Goal: Information Seeking & Learning: Learn about a topic

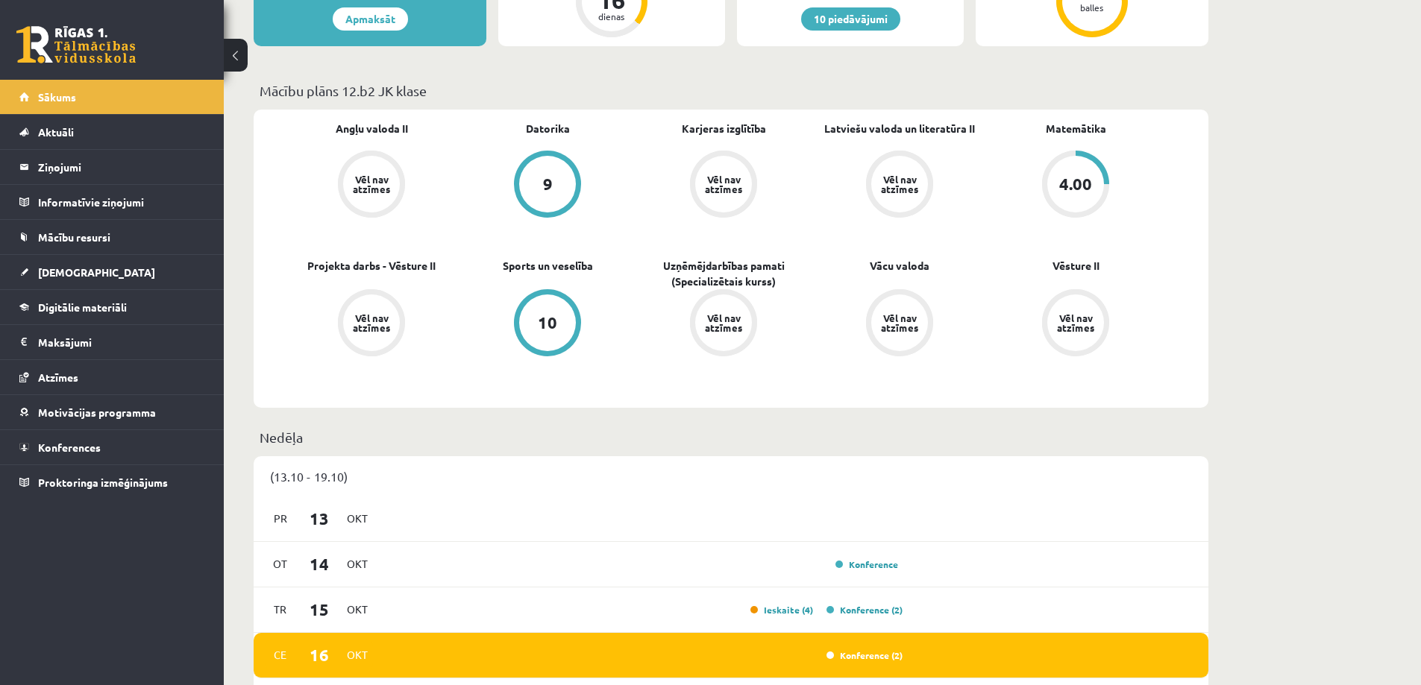
scroll to position [895, 0]
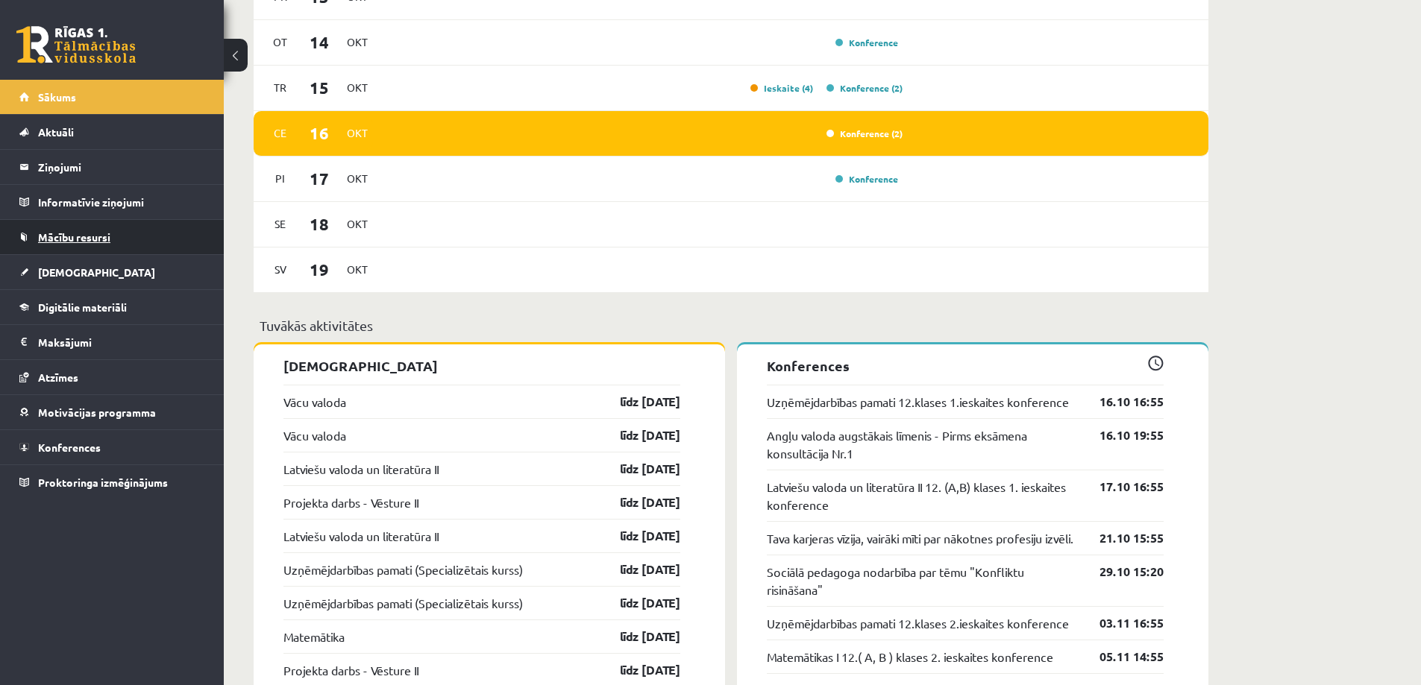
click at [104, 228] on link "Mācību resursi" at bounding box center [112, 237] width 186 height 34
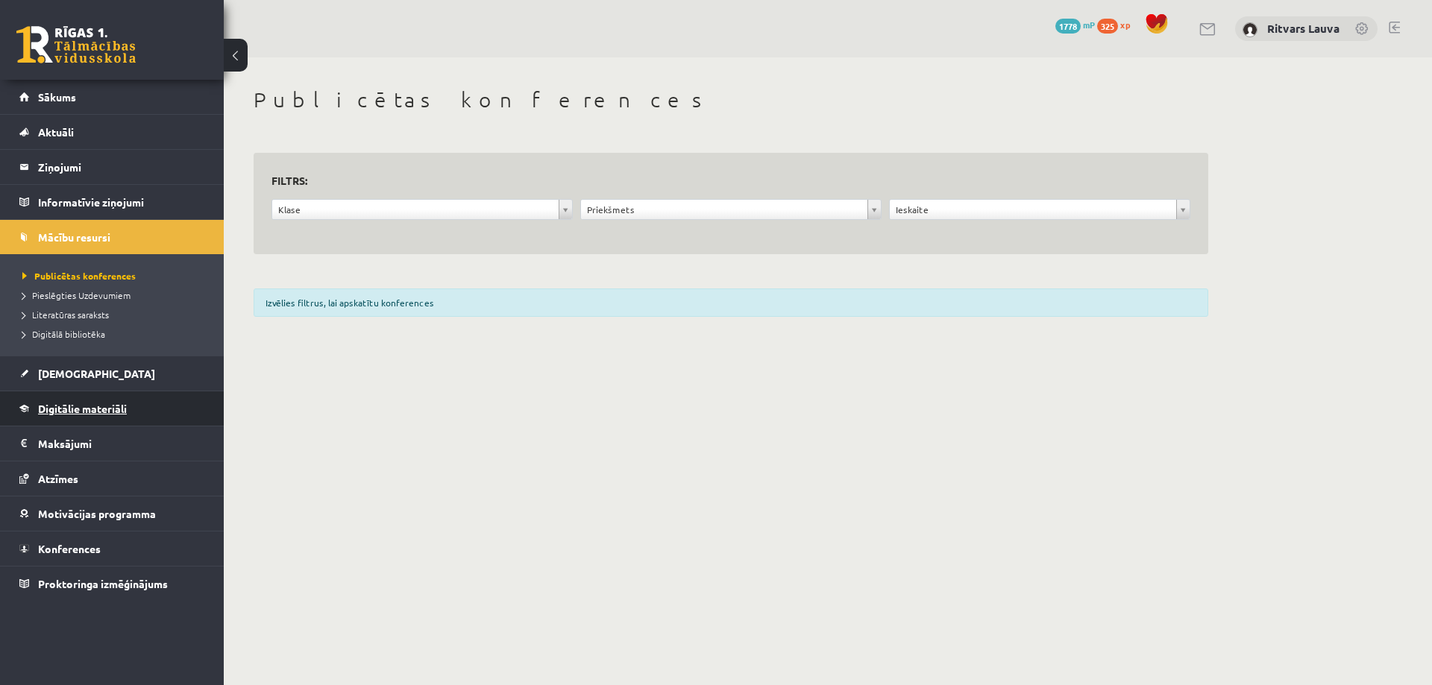
click at [131, 414] on link "Digitālie materiāli" at bounding box center [112, 408] width 186 height 34
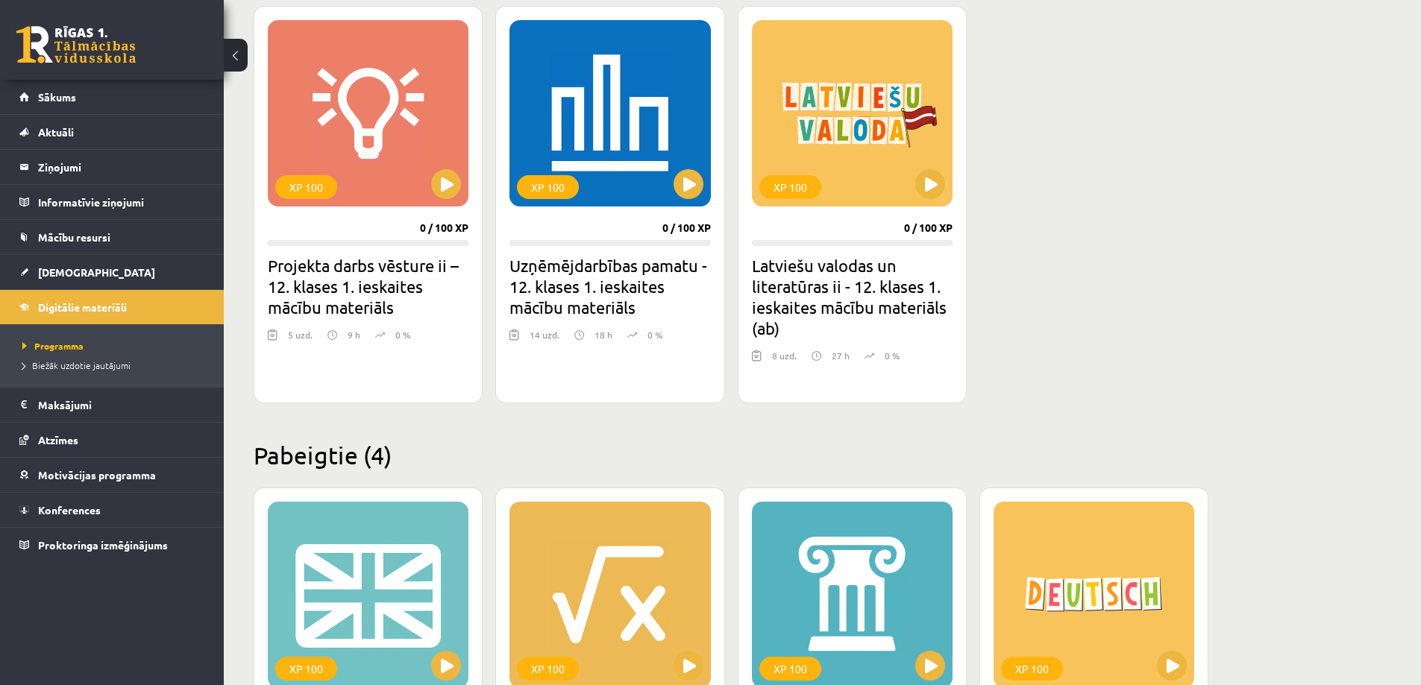
scroll to position [1147, 0]
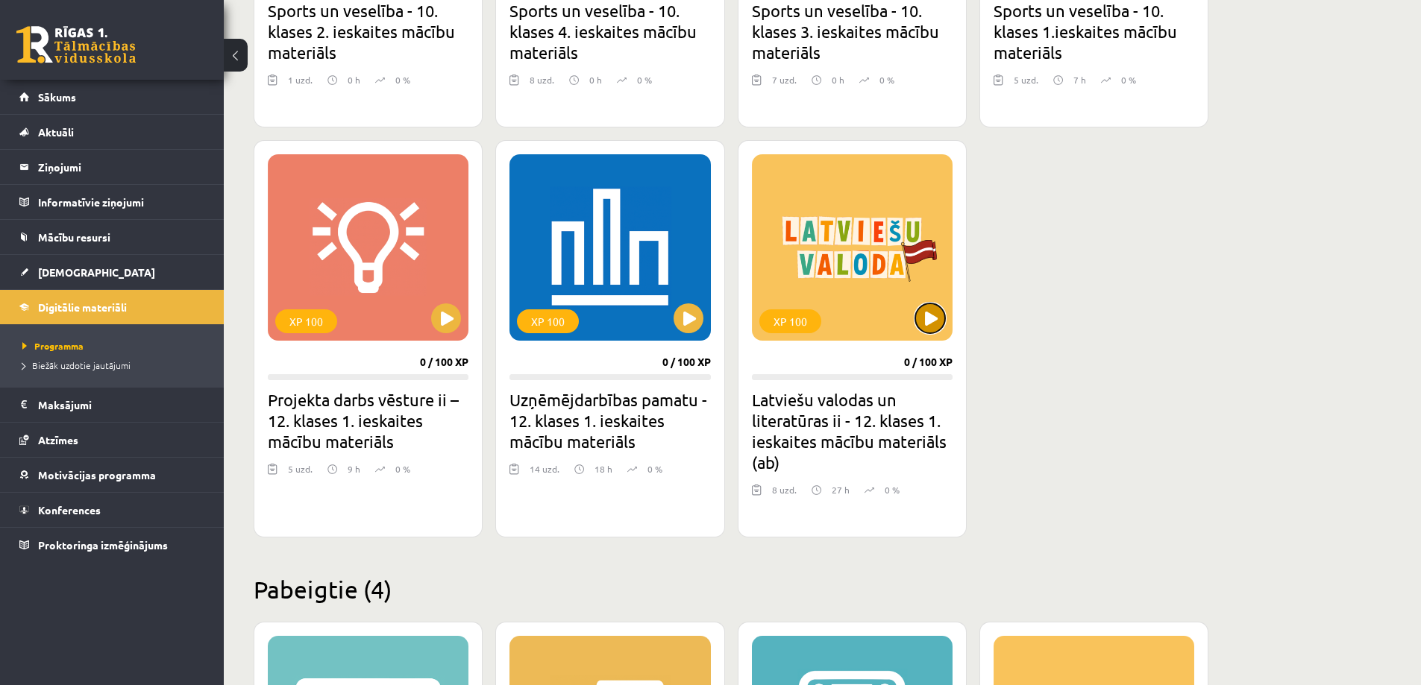
click at [929, 330] on button at bounding box center [930, 319] width 30 height 30
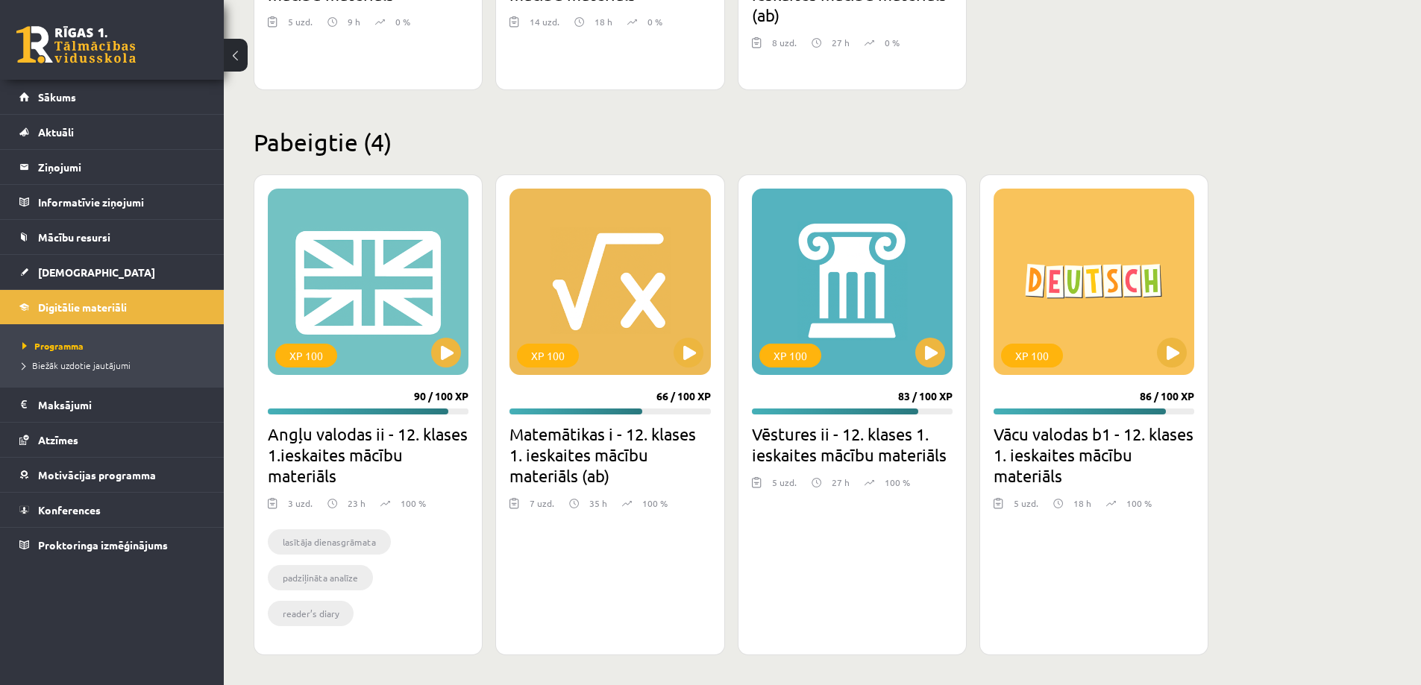
scroll to position [1149, 0]
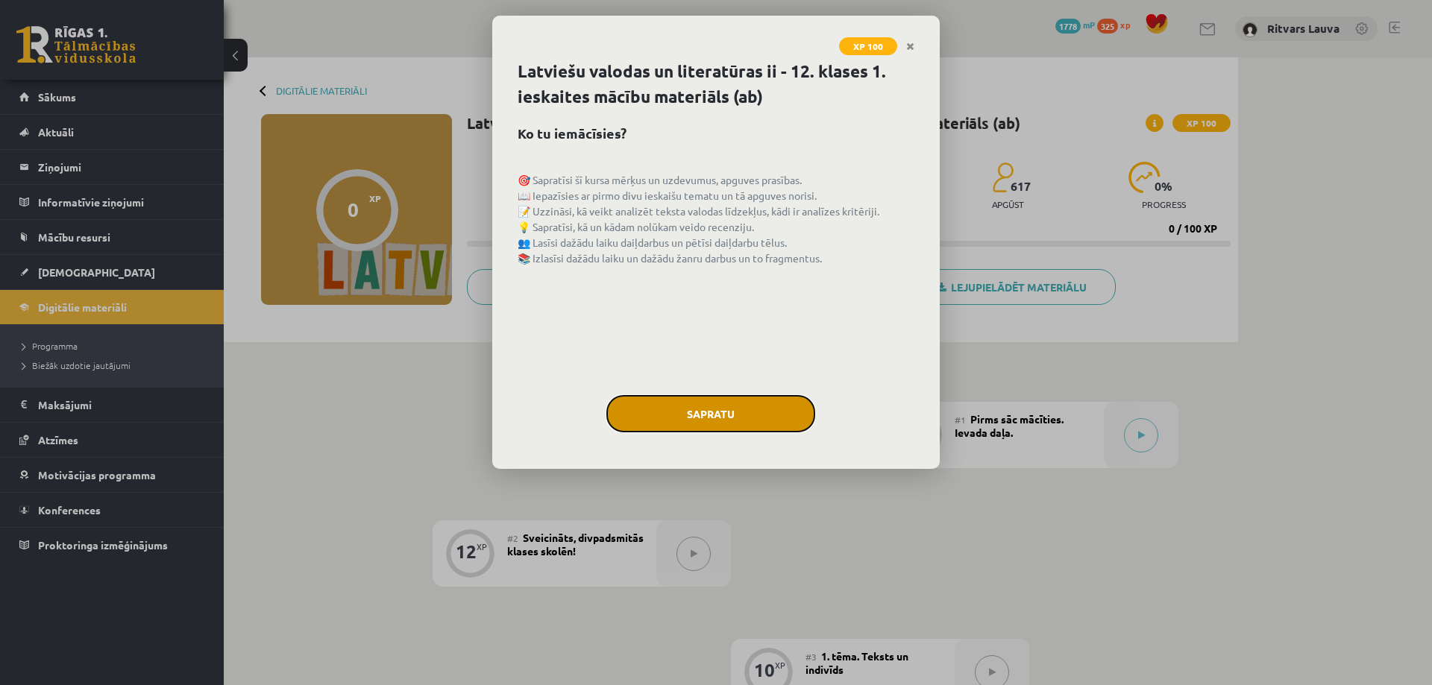
click at [714, 418] on button "Sapratu" at bounding box center [710, 413] width 209 height 37
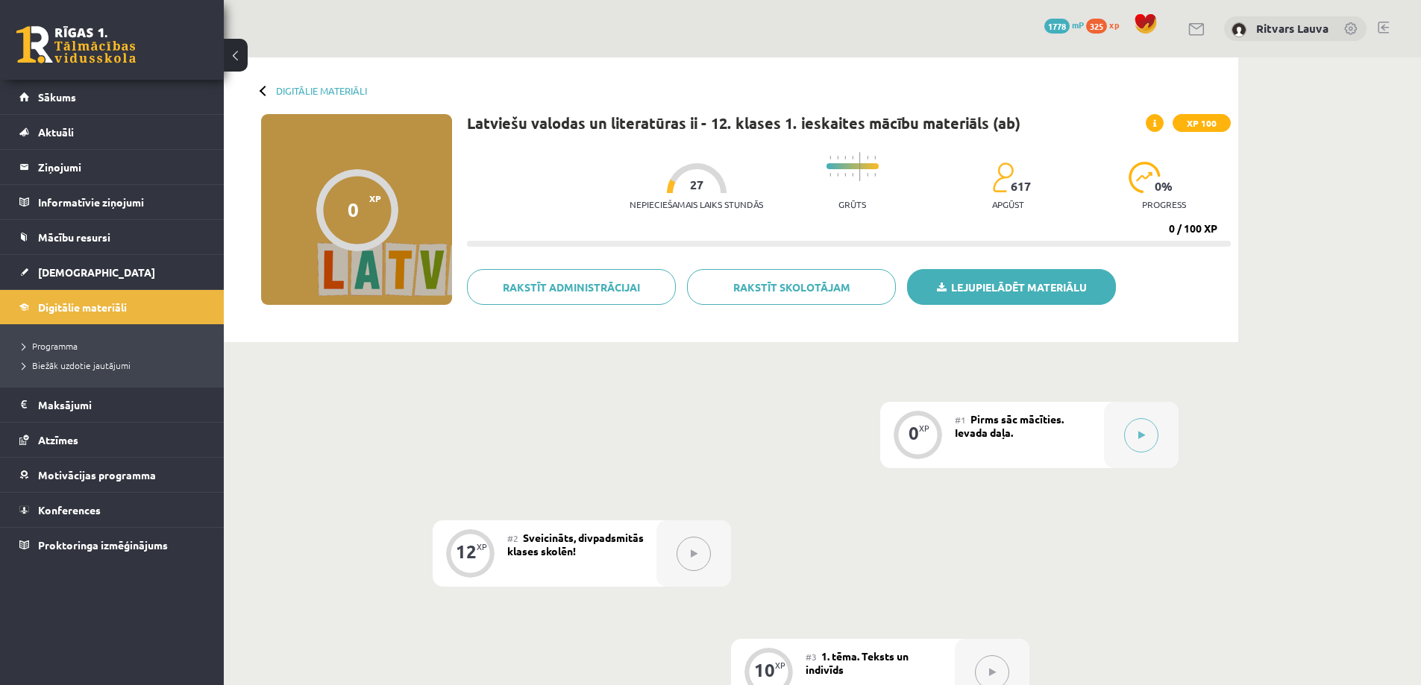
click at [1034, 286] on link "Lejupielādēt materiālu" at bounding box center [1011, 287] width 209 height 36
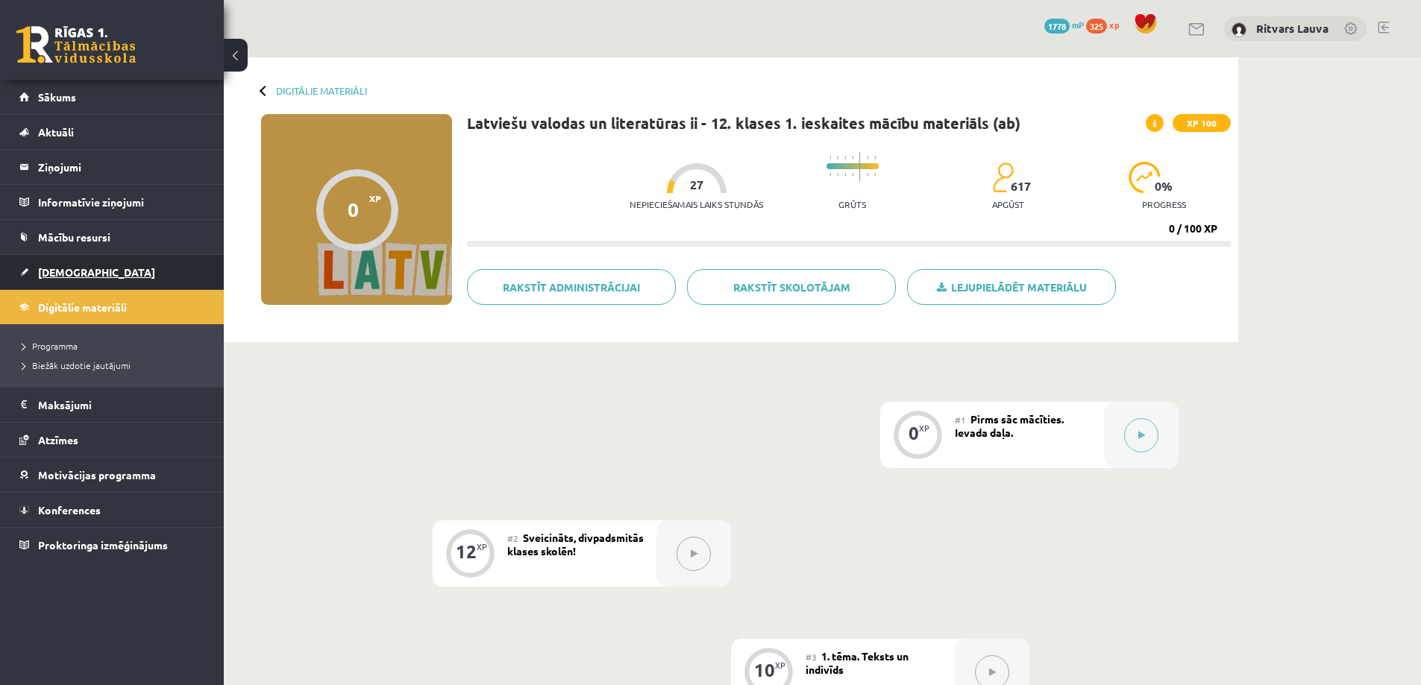
click at [128, 262] on link "[DEMOGRAPHIC_DATA]" at bounding box center [112, 272] width 186 height 34
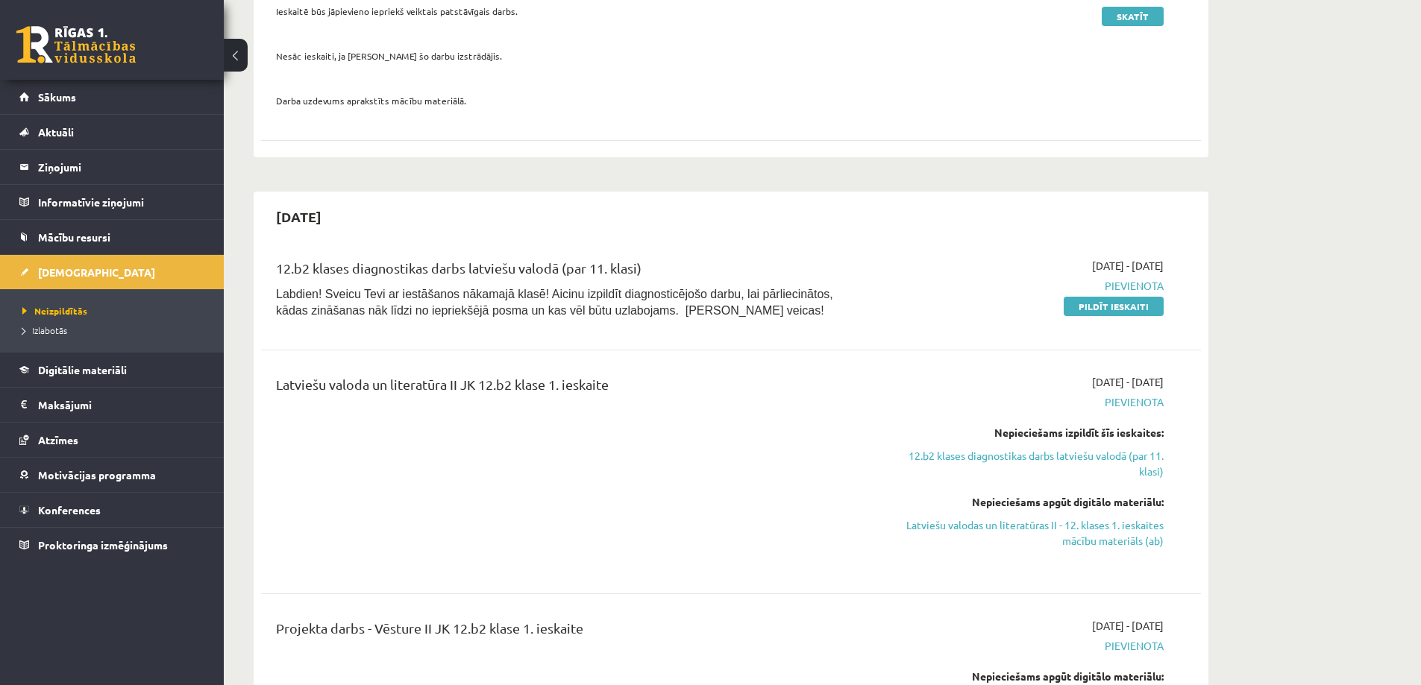
scroll to position [895, 0]
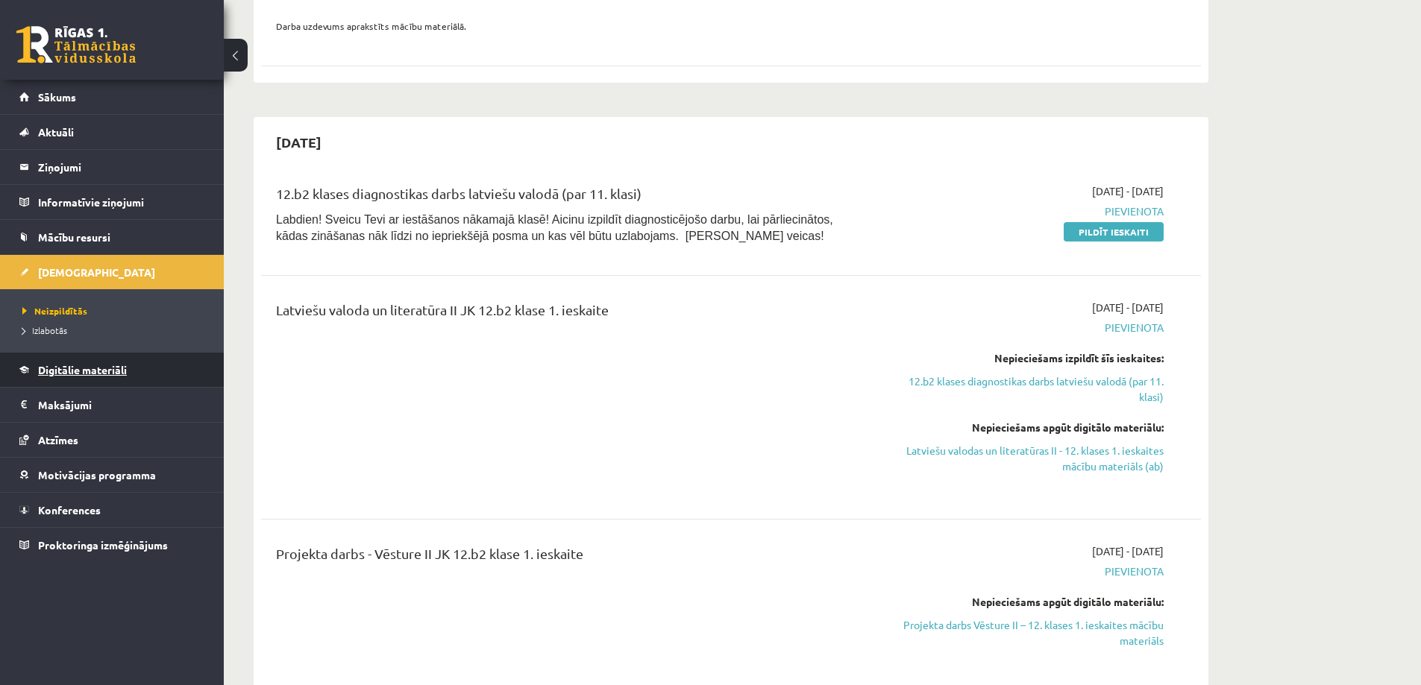
click at [105, 384] on link "Digitālie materiāli" at bounding box center [112, 370] width 186 height 34
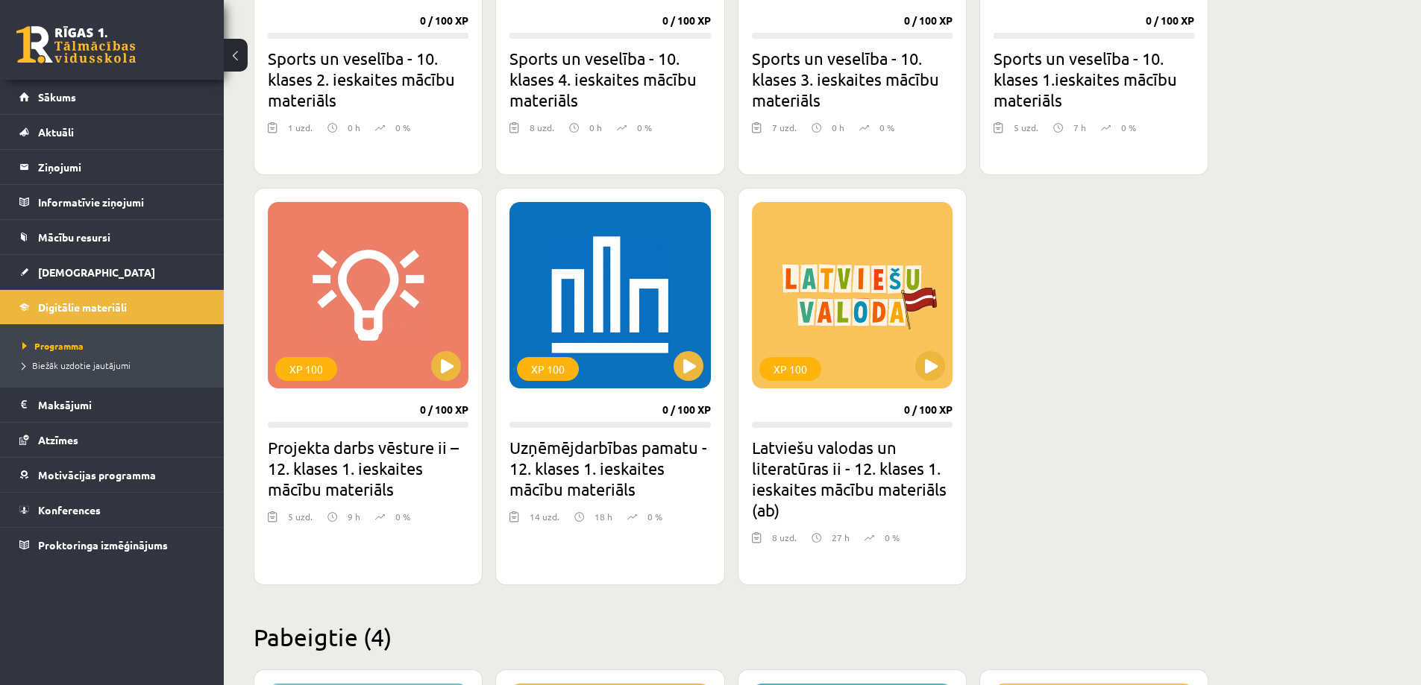
scroll to position [1119, 0]
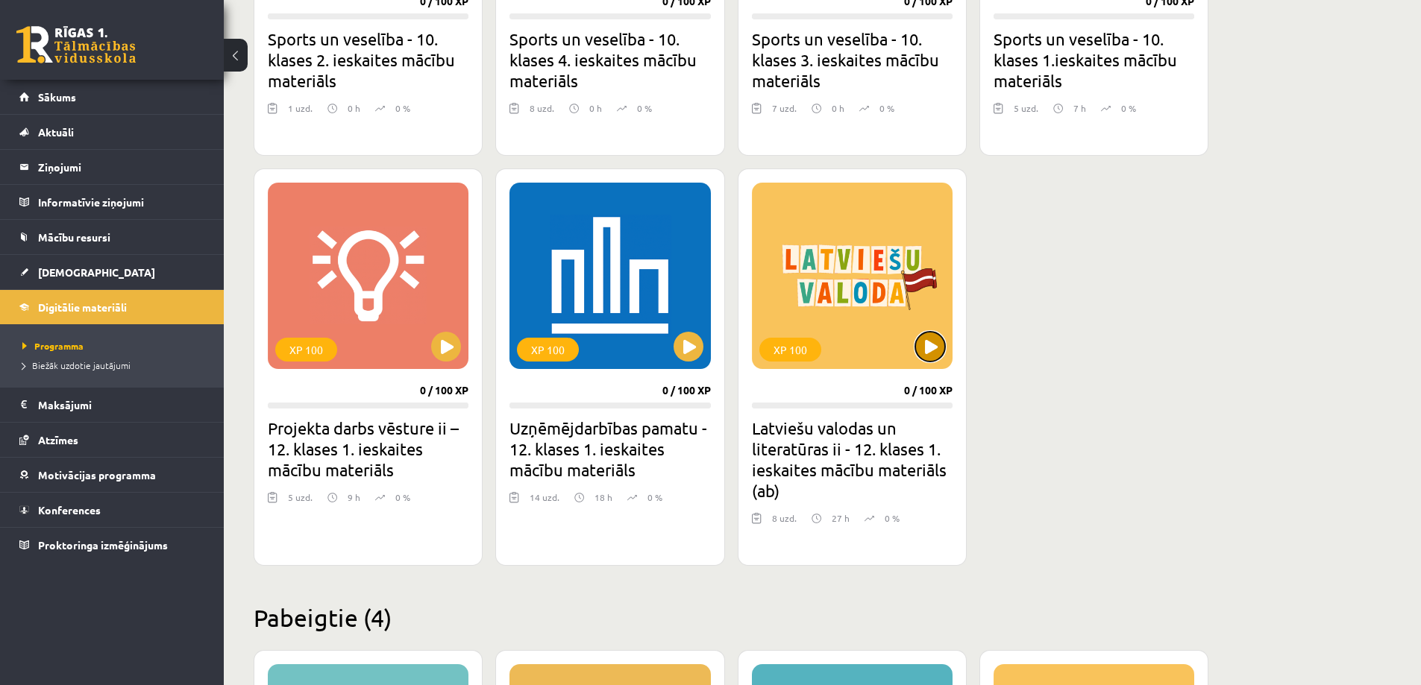
click at [935, 351] on button at bounding box center [930, 347] width 30 height 30
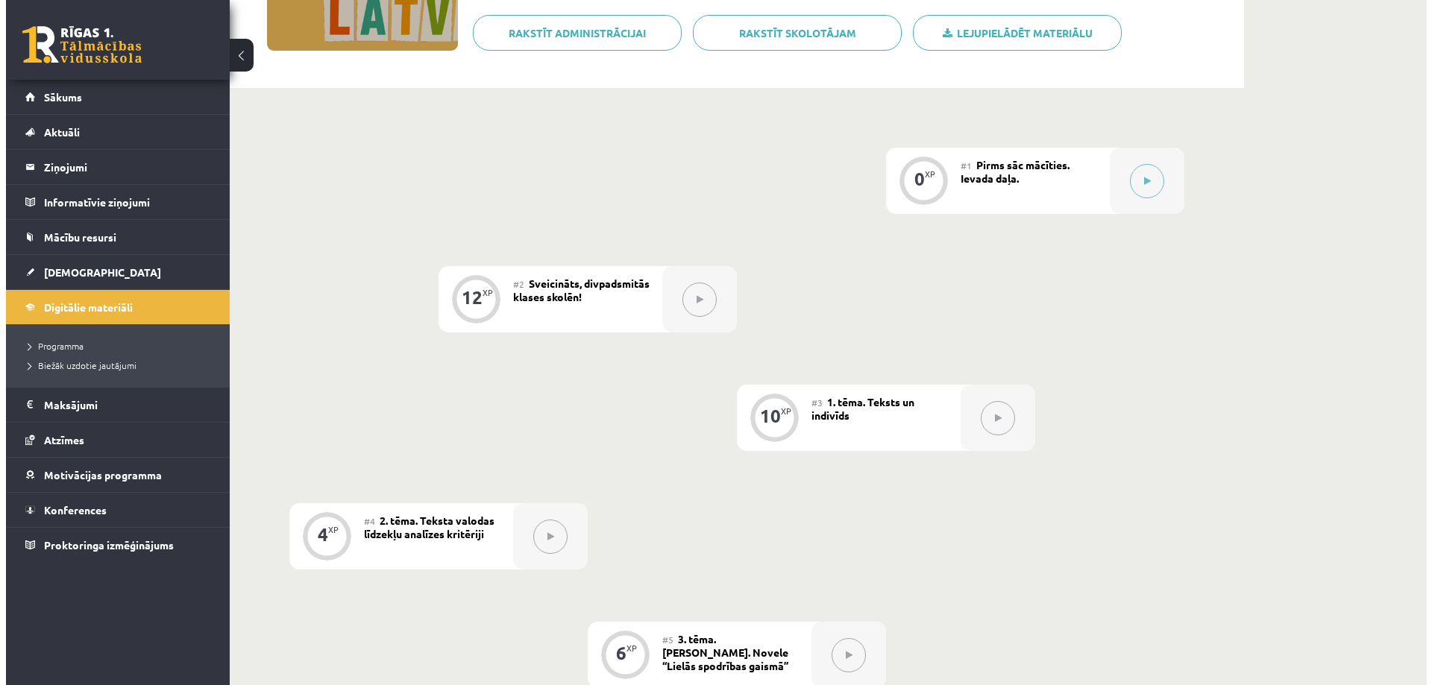
scroll to position [298, 0]
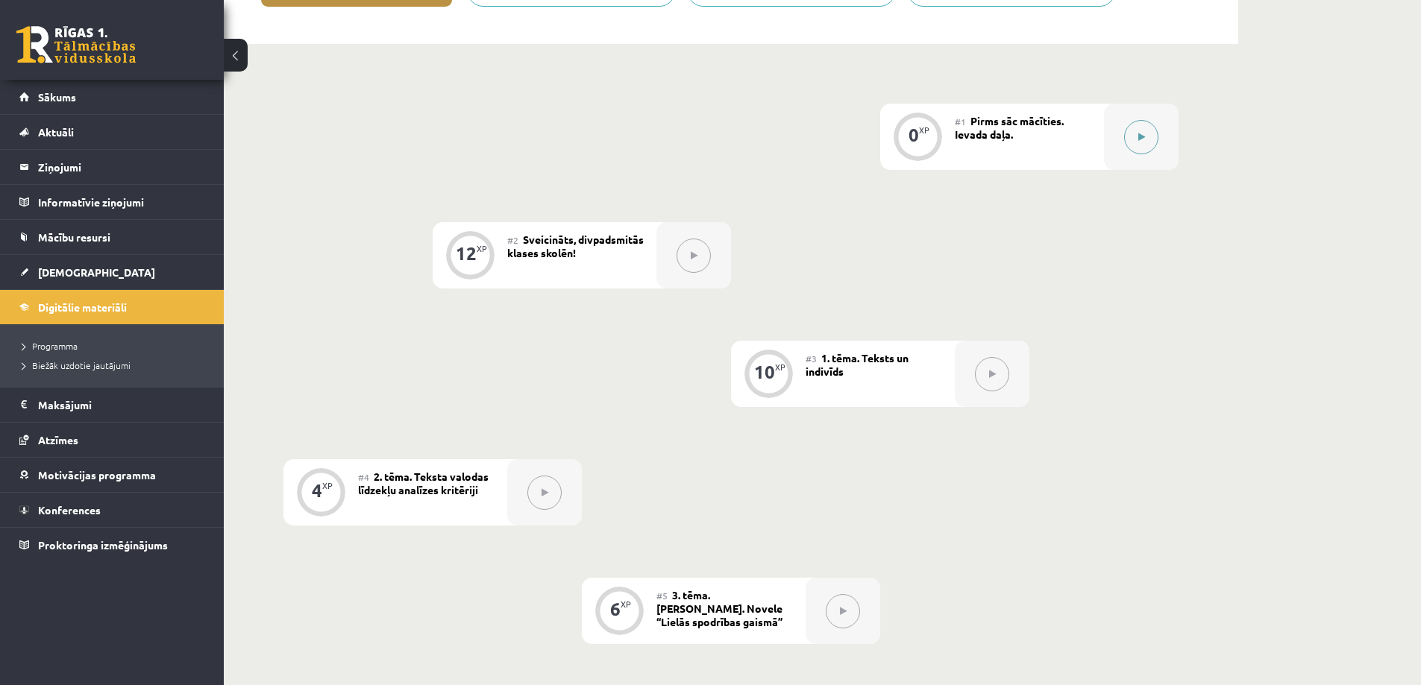
click at [1145, 134] on button at bounding box center [1141, 137] width 34 height 34
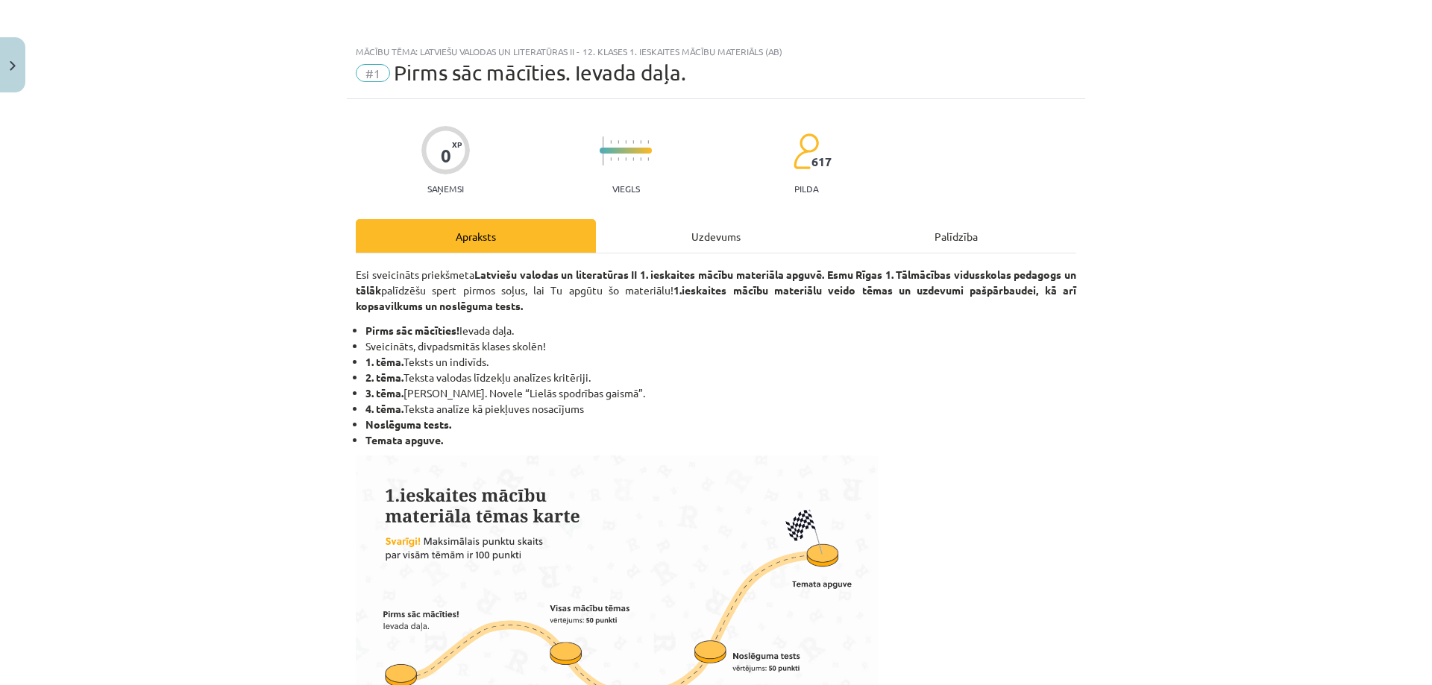
click at [881, 230] on div "Apraksts Uzdevums Palīdzība" at bounding box center [716, 236] width 720 height 34
click at [790, 236] on div "Uzdevums" at bounding box center [716, 236] width 240 height 34
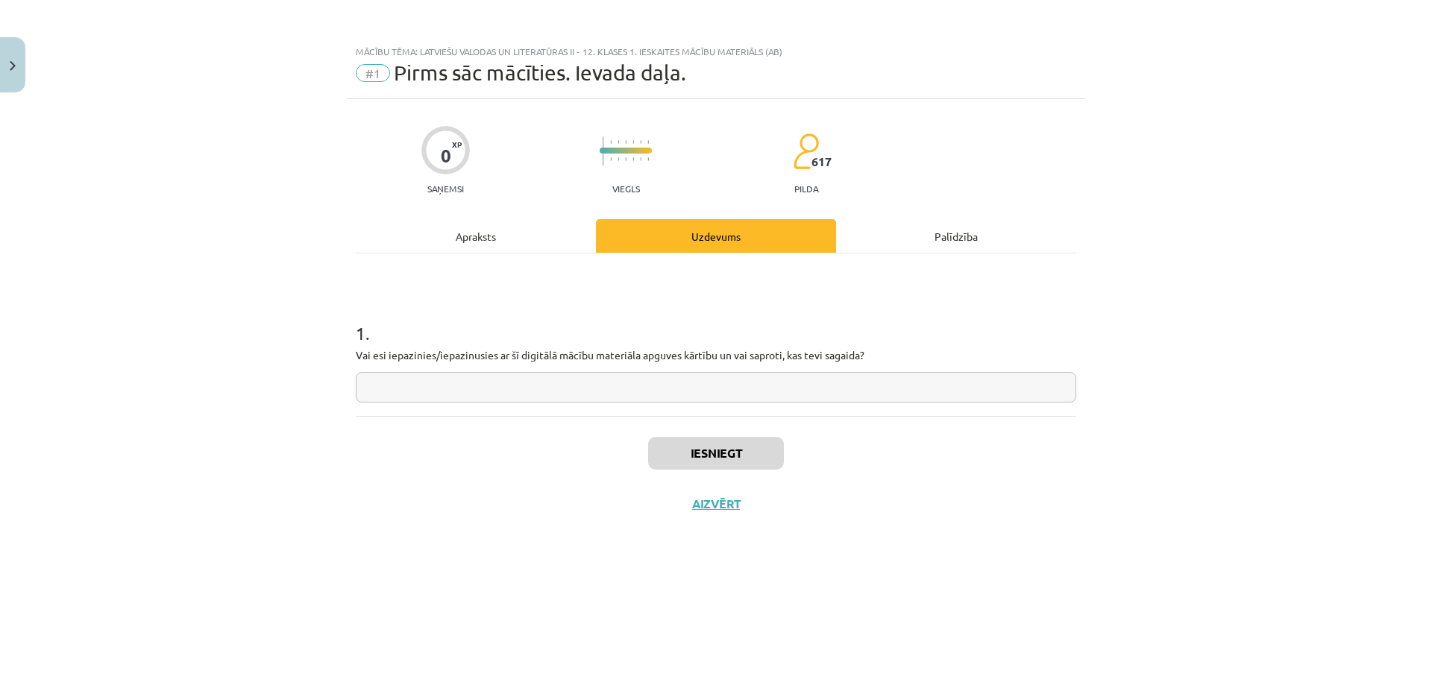
click at [562, 391] on input "text" at bounding box center [716, 387] width 720 height 31
type input "**"
click at [709, 438] on button "Iesniegt" at bounding box center [716, 453] width 136 height 33
click at [704, 501] on button "Nākamā nodarbība" at bounding box center [716, 514] width 146 height 34
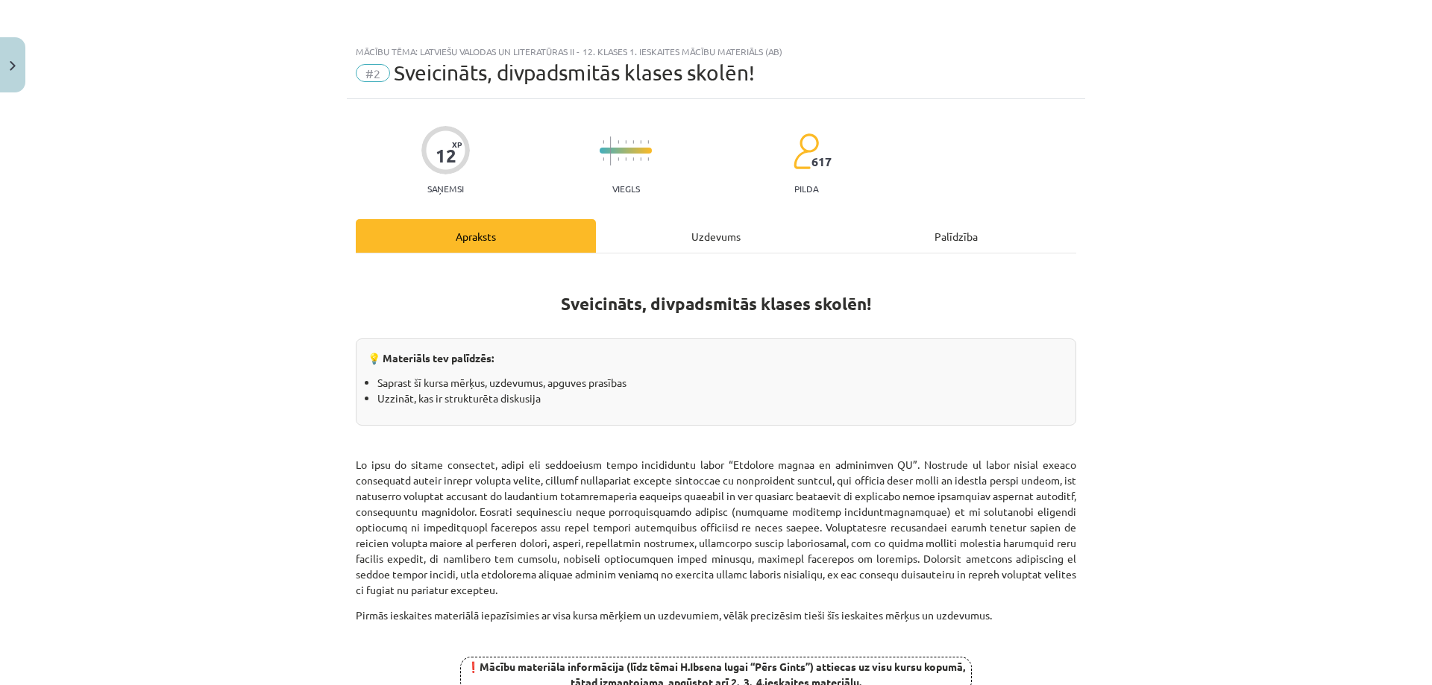
click at [654, 237] on div "Uzdevums" at bounding box center [716, 236] width 240 height 34
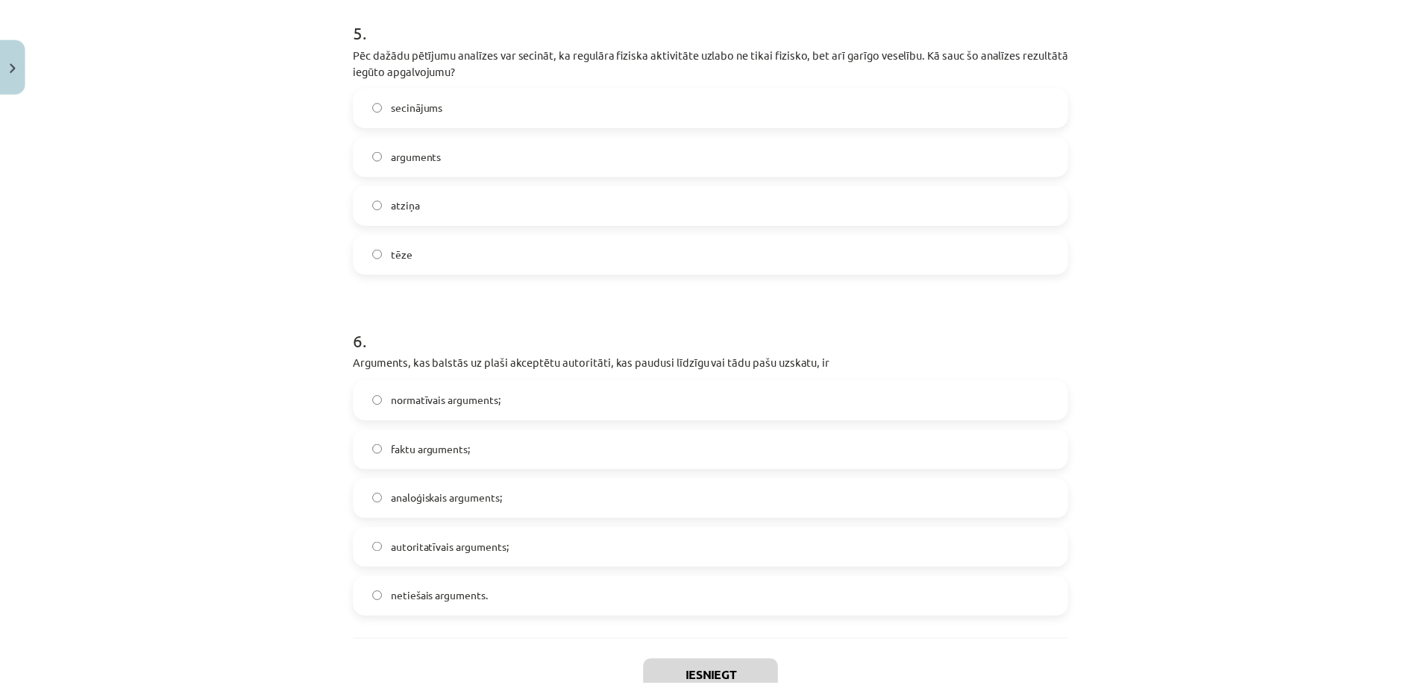
scroll to position [1701, 0]
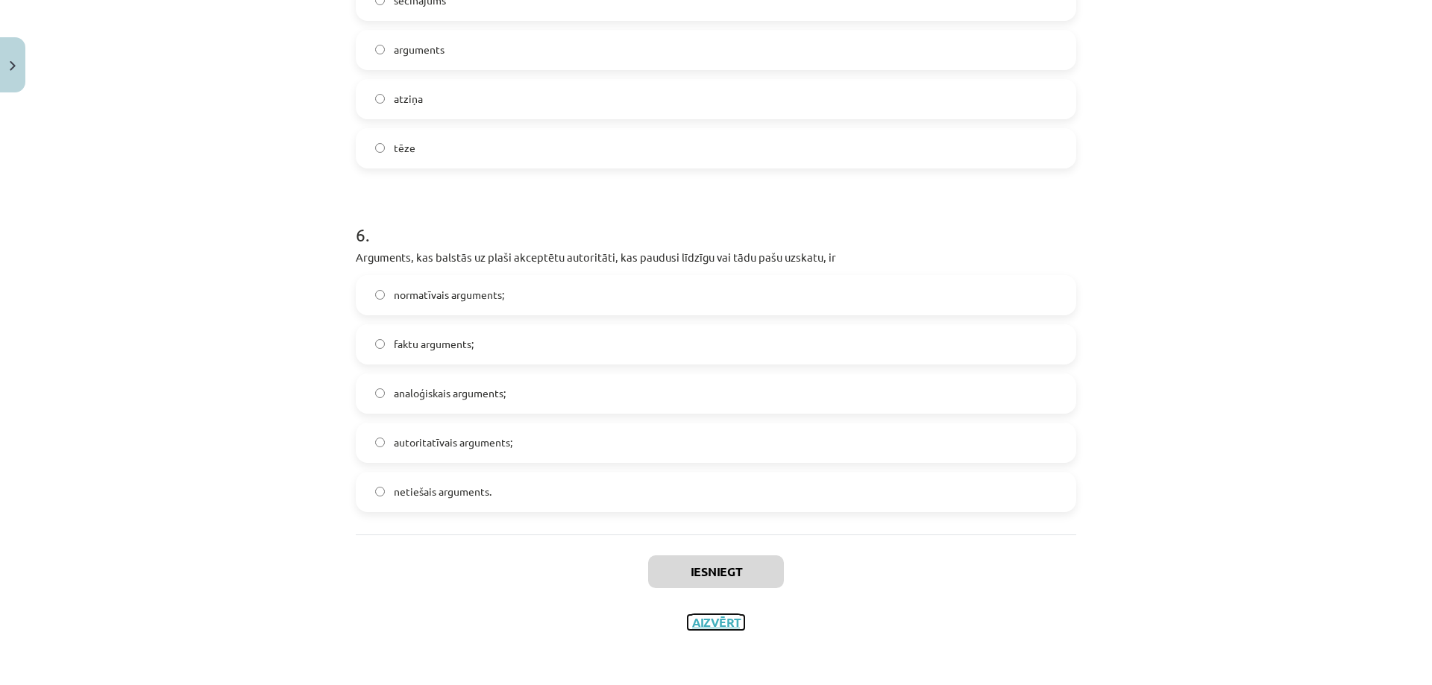
click at [718, 618] on button "Aizvērt" at bounding box center [716, 622] width 57 height 15
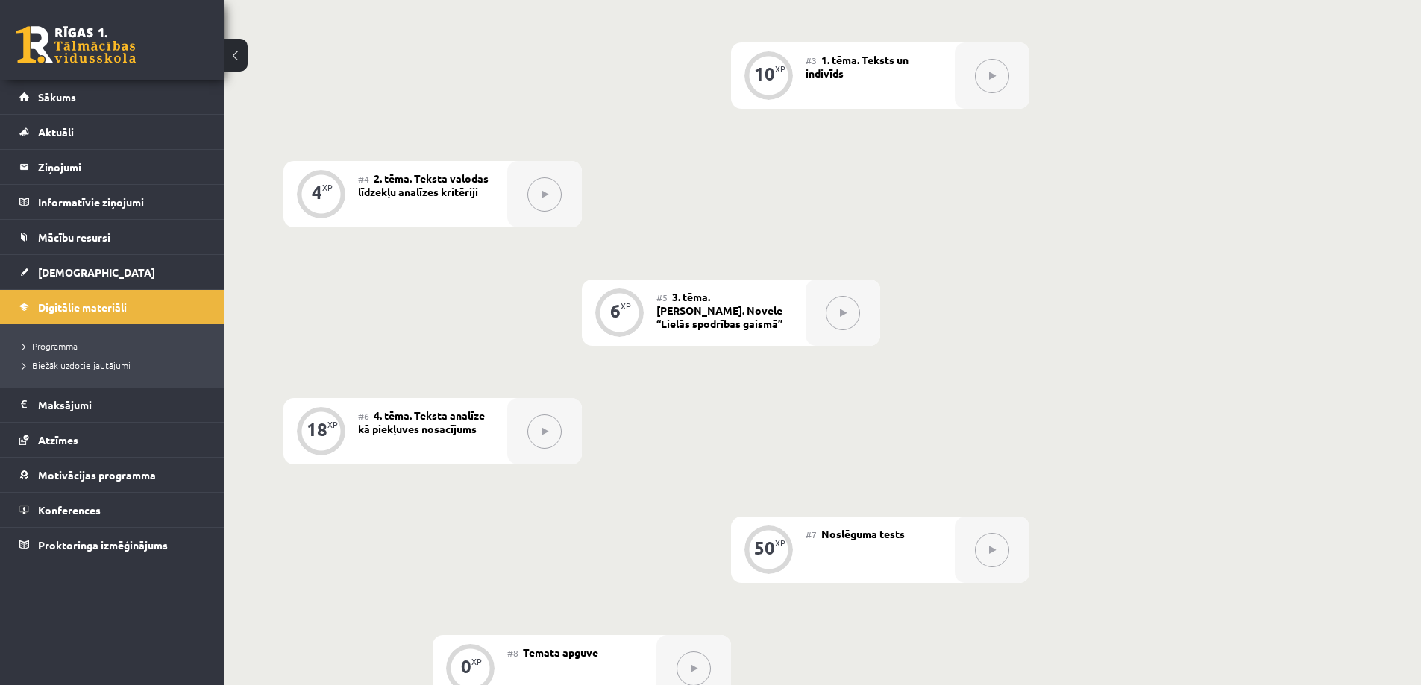
scroll to position [0, 0]
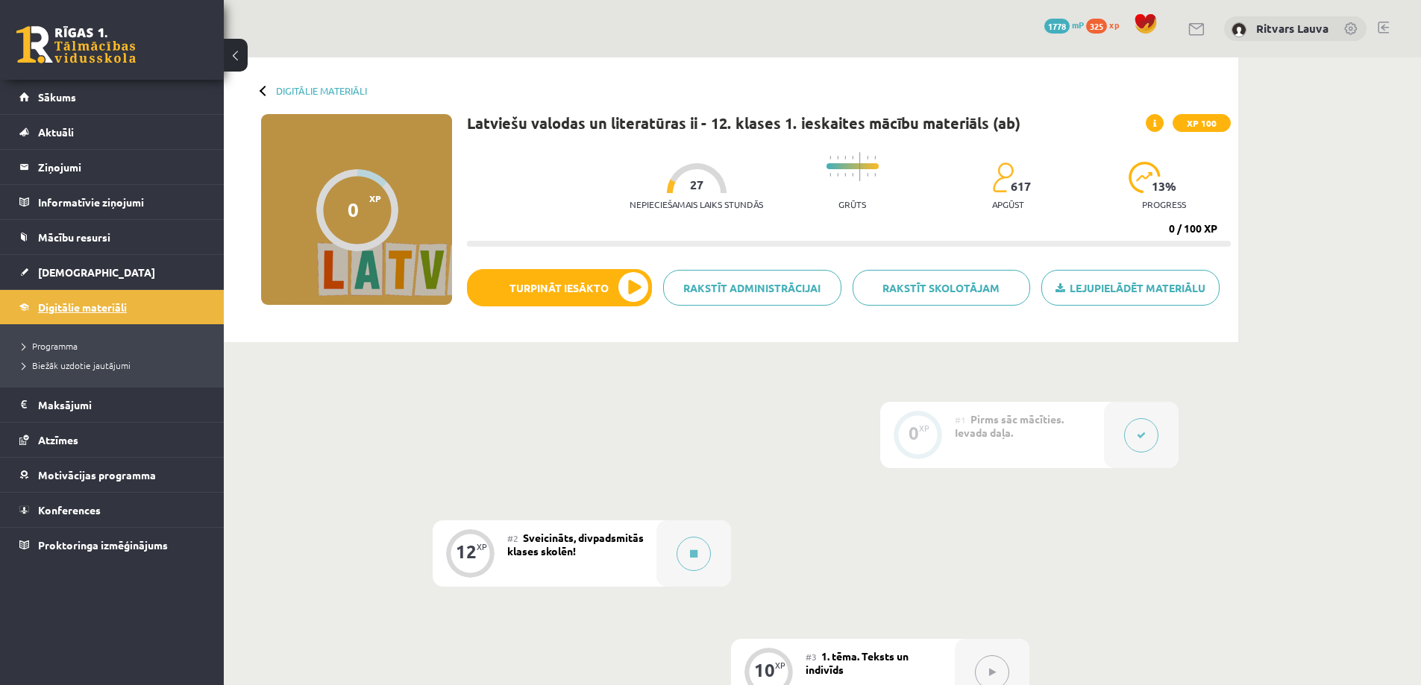
click at [104, 304] on span "Digitālie materiāli" at bounding box center [82, 307] width 89 height 13
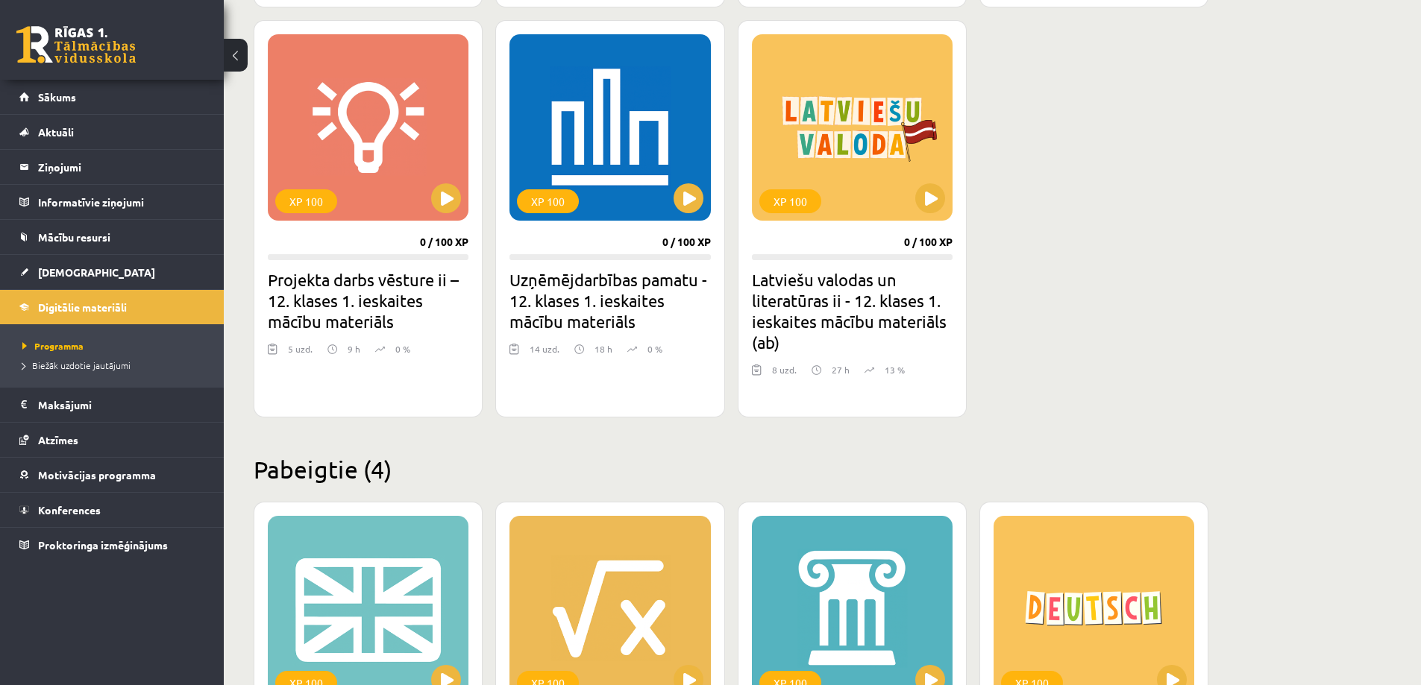
scroll to position [1268, 0]
click at [689, 198] on button at bounding box center [688, 198] width 30 height 30
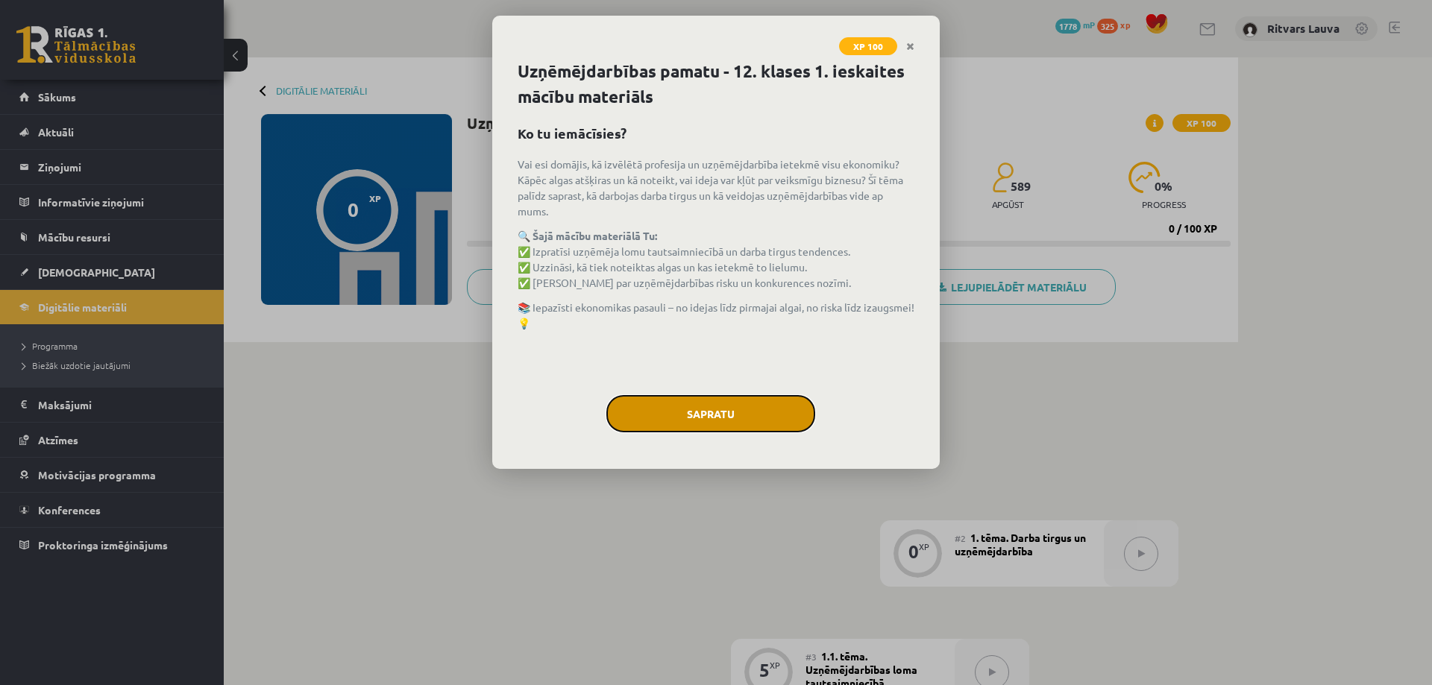
click at [698, 410] on button "Sapratu" at bounding box center [710, 413] width 209 height 37
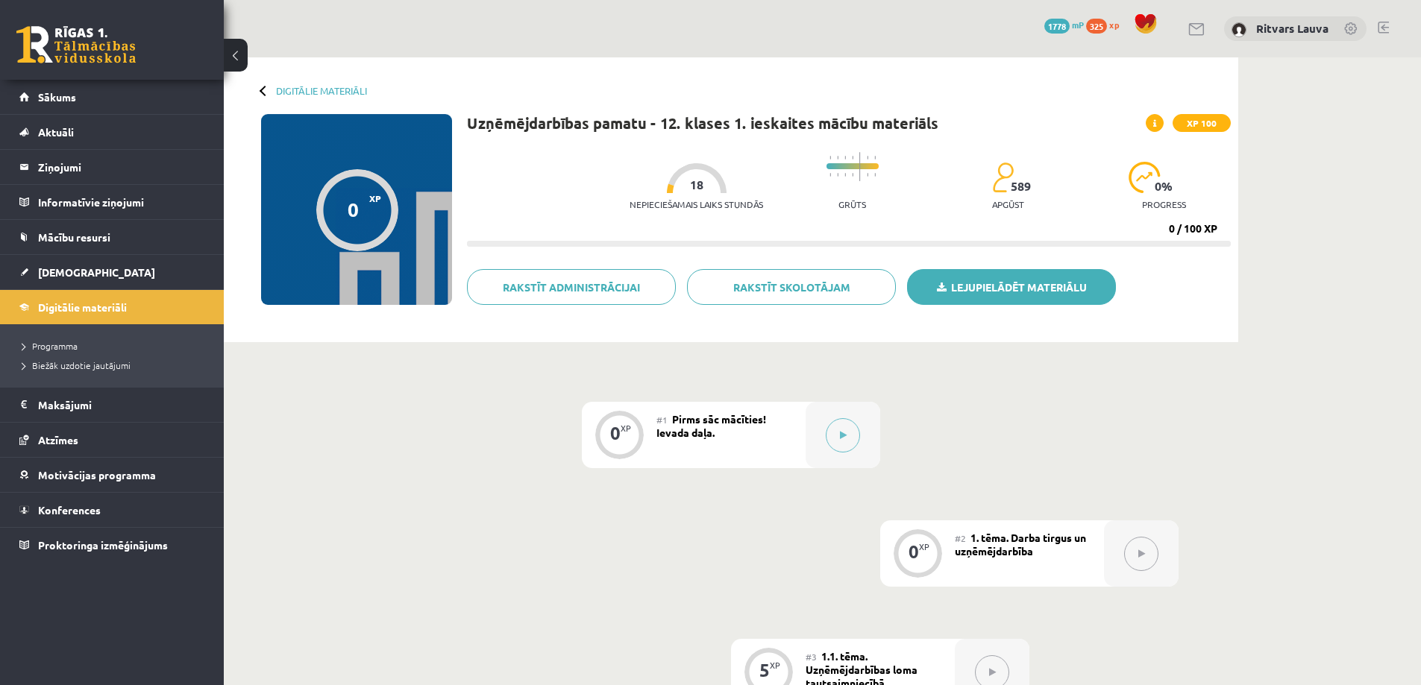
click at [1006, 286] on link "Lejupielādēt materiālu" at bounding box center [1011, 287] width 209 height 36
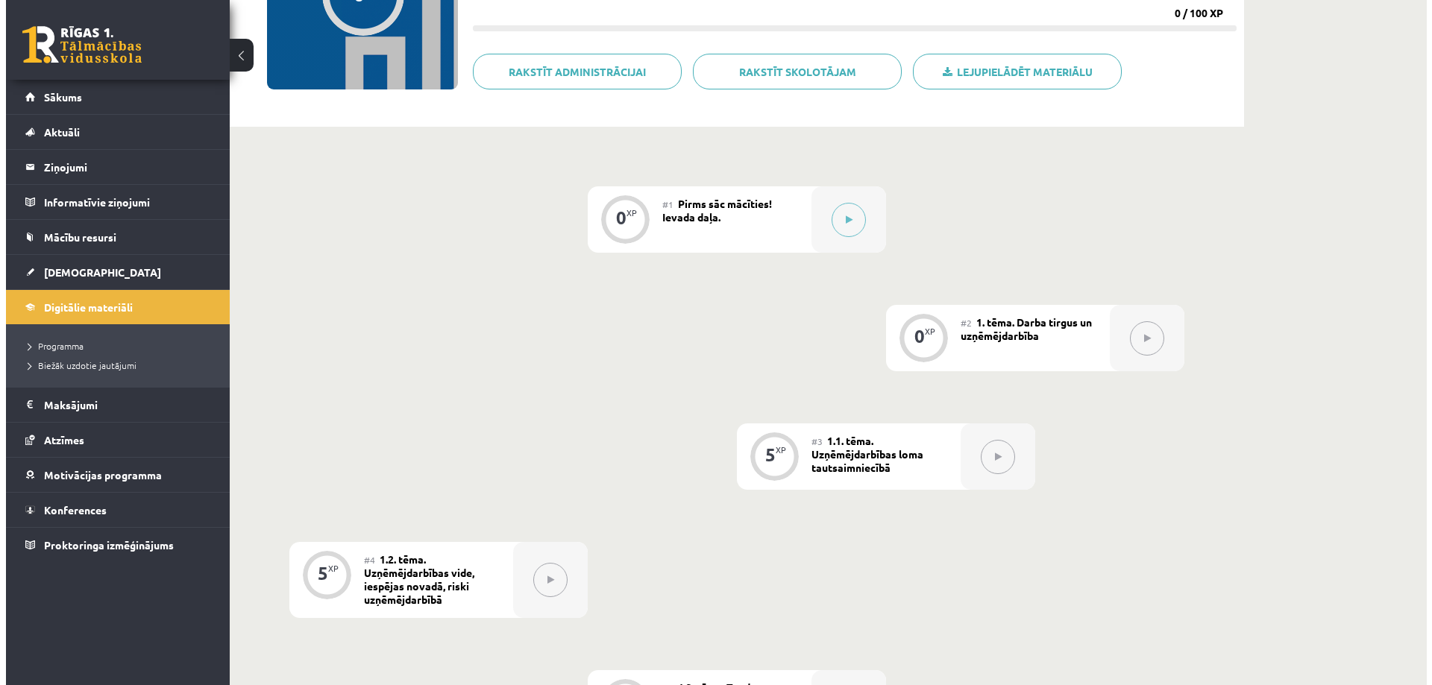
scroll to position [224, 0]
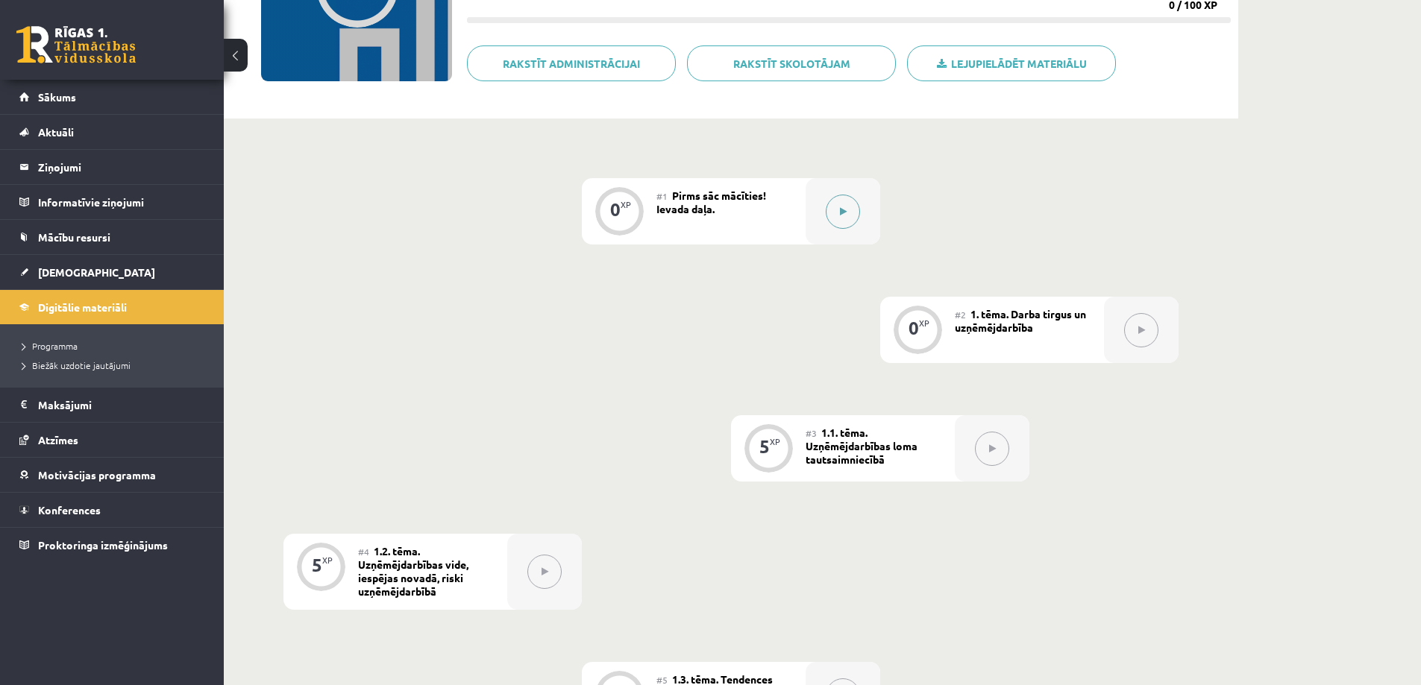
click at [834, 222] on button at bounding box center [842, 212] width 34 height 34
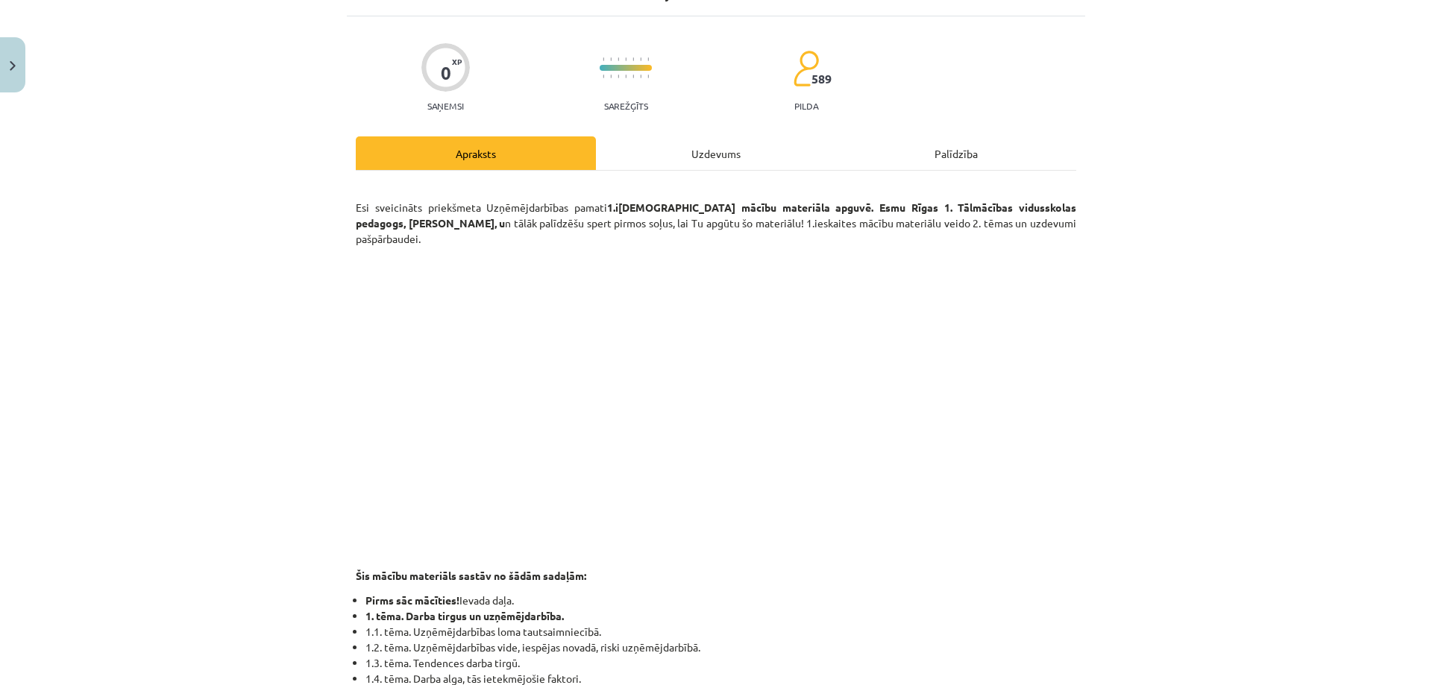
scroll to position [0, 0]
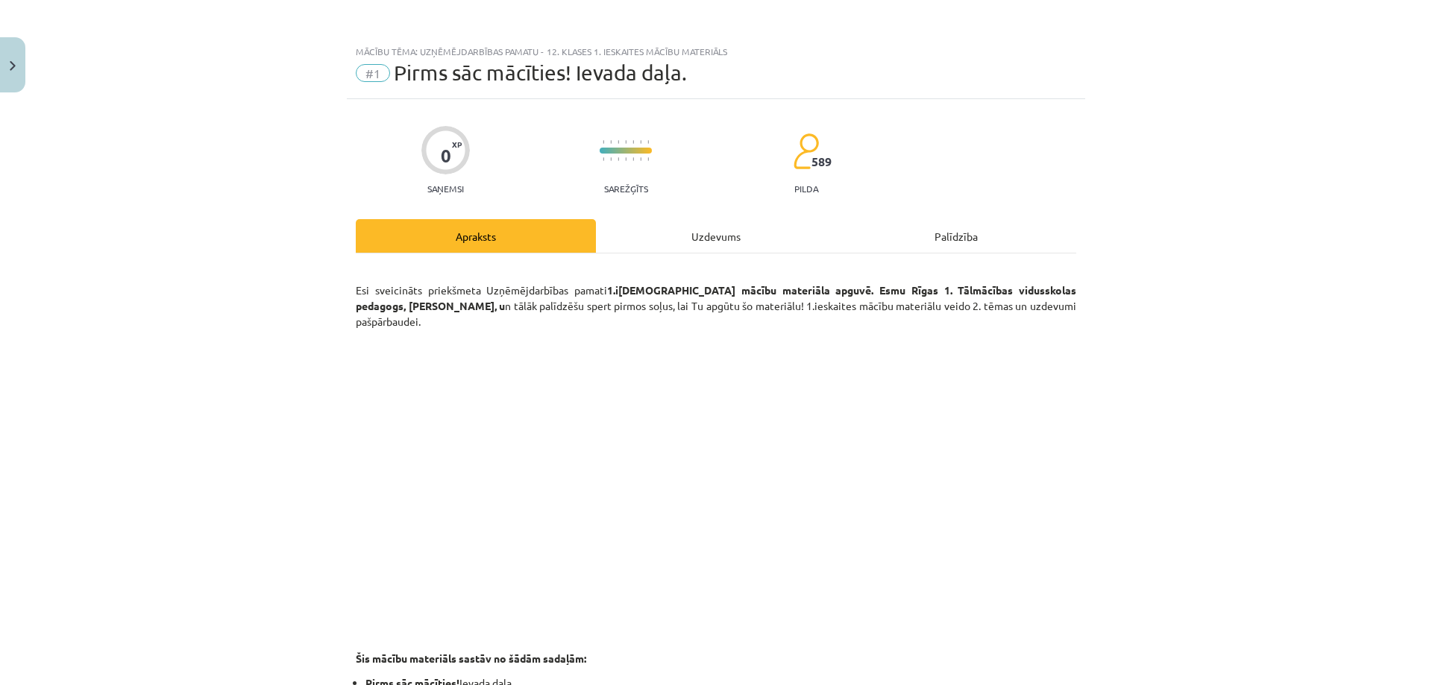
click at [708, 249] on div "Uzdevums" at bounding box center [716, 236] width 240 height 34
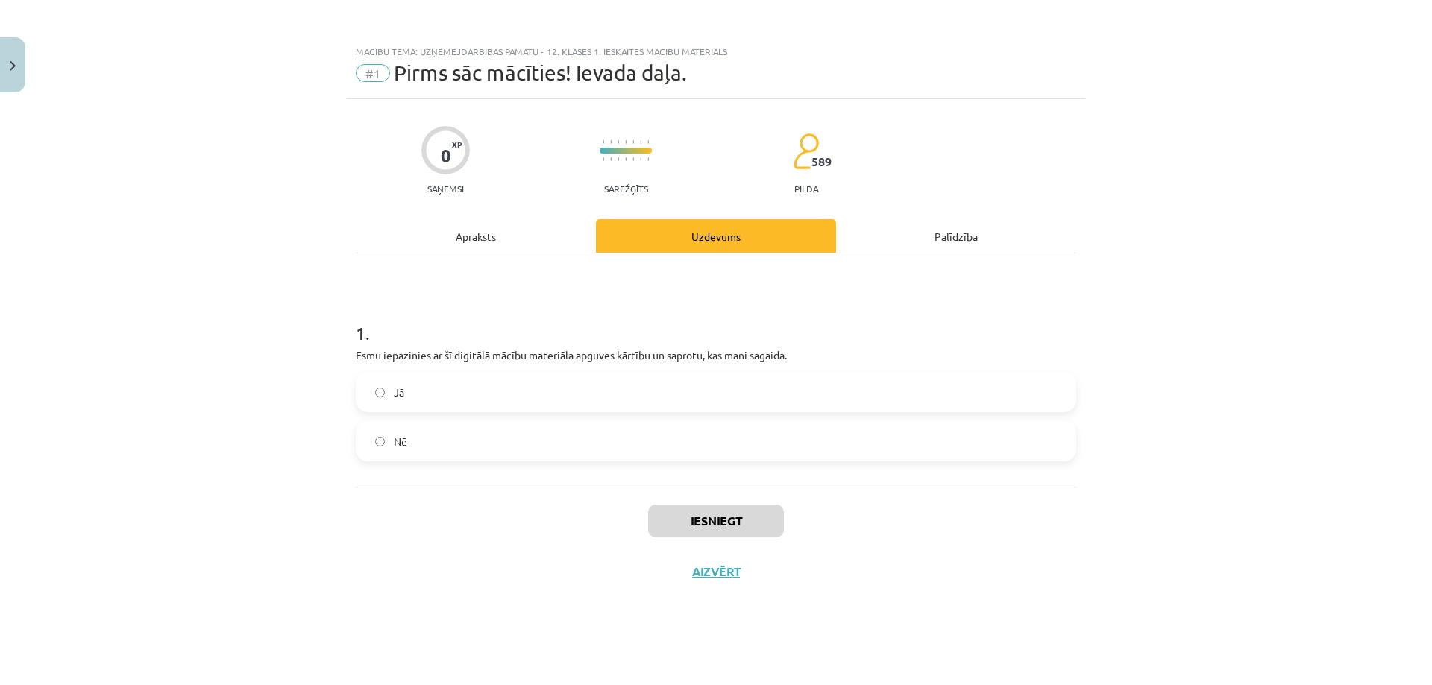
click at [521, 388] on label "Jā" at bounding box center [715, 392] width 717 height 37
click at [736, 509] on button "Iesniegt" at bounding box center [716, 521] width 136 height 33
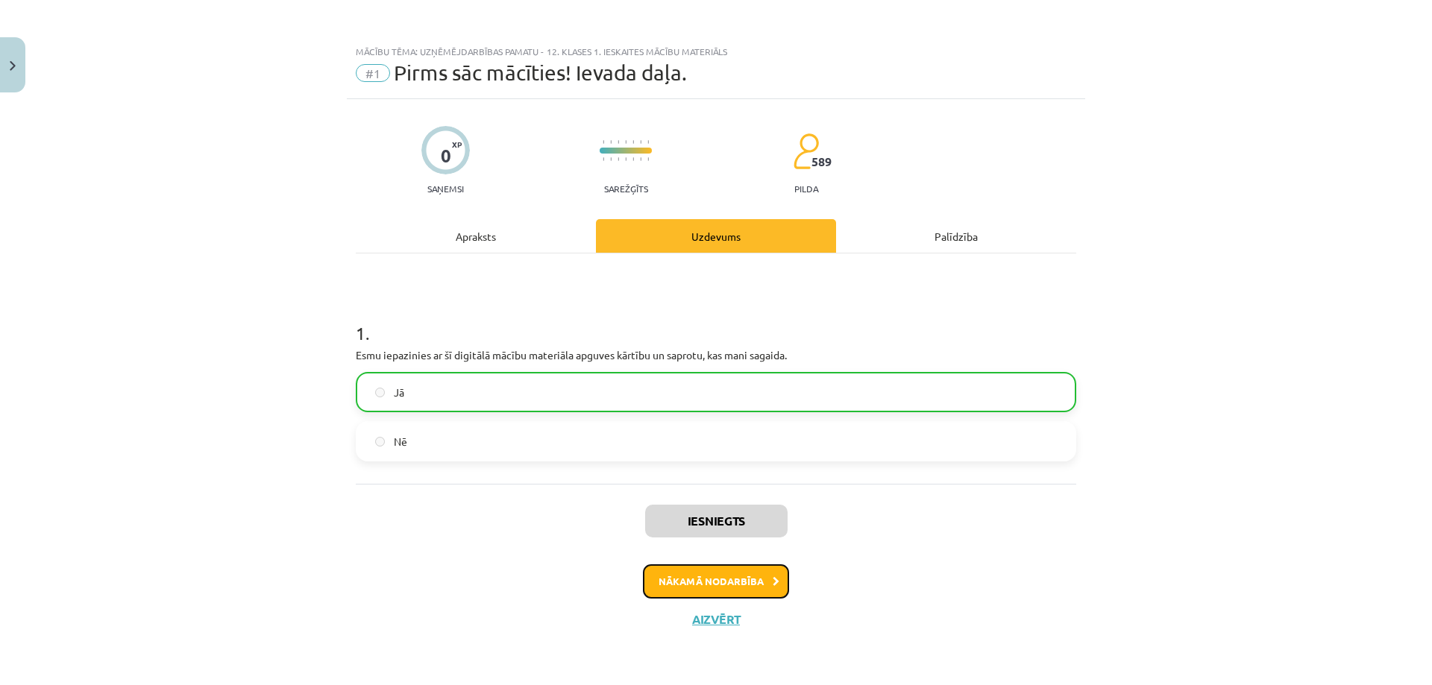
click at [725, 573] on button "Nākamā nodarbība" at bounding box center [716, 581] width 146 height 34
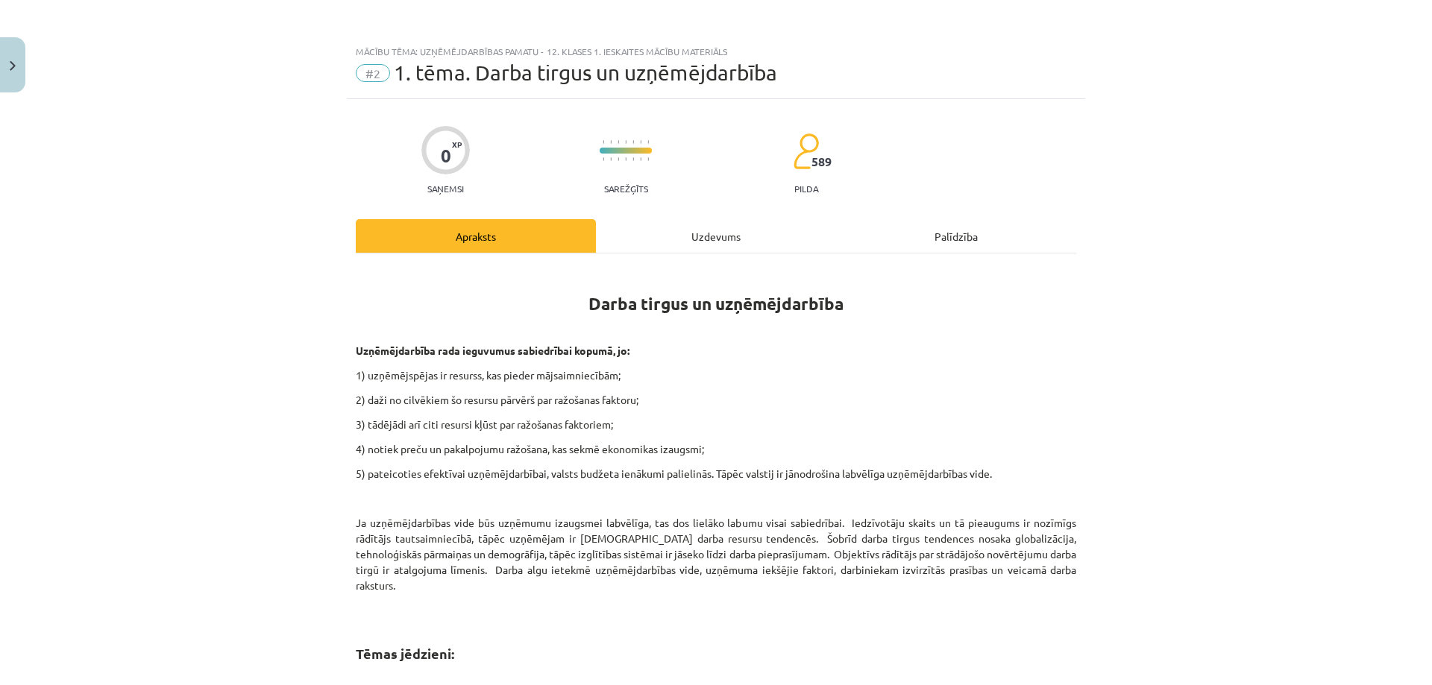
click at [666, 238] on div "Uzdevums" at bounding box center [716, 236] width 240 height 34
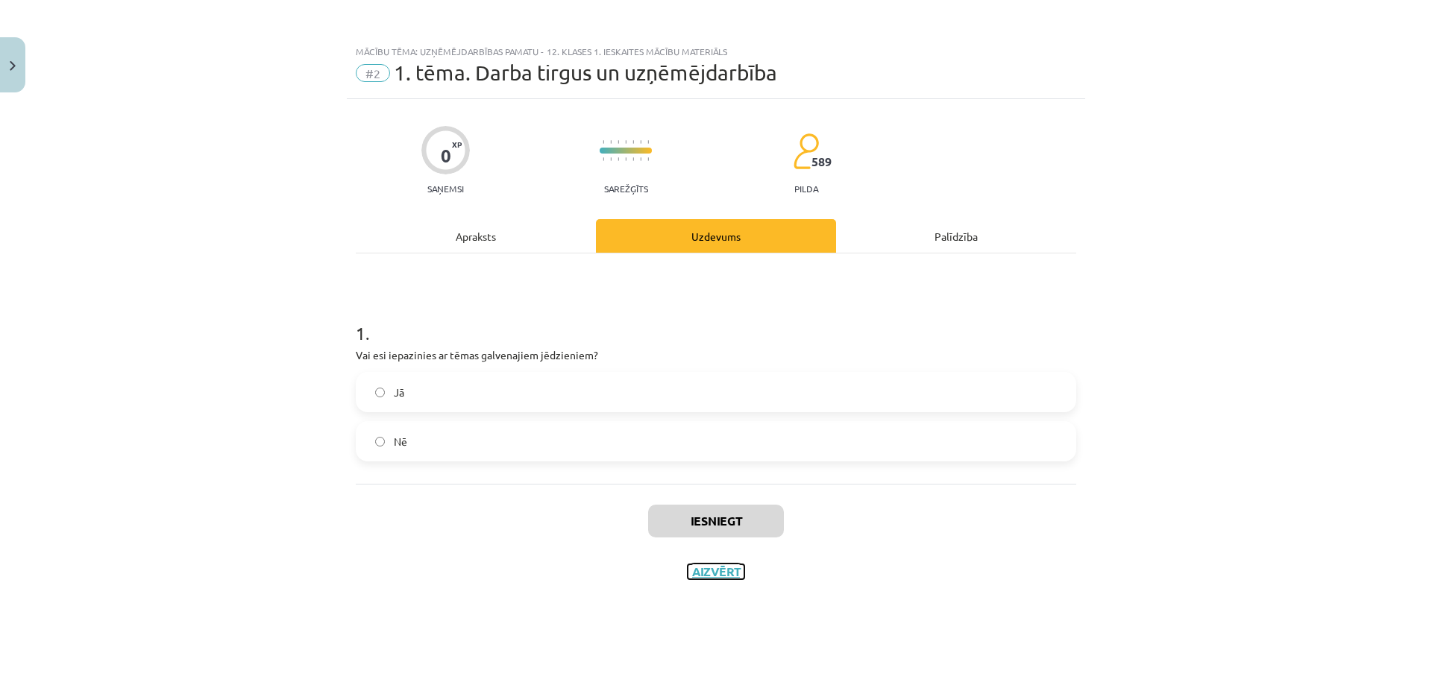
click at [714, 576] on button "Aizvērt" at bounding box center [716, 571] width 57 height 15
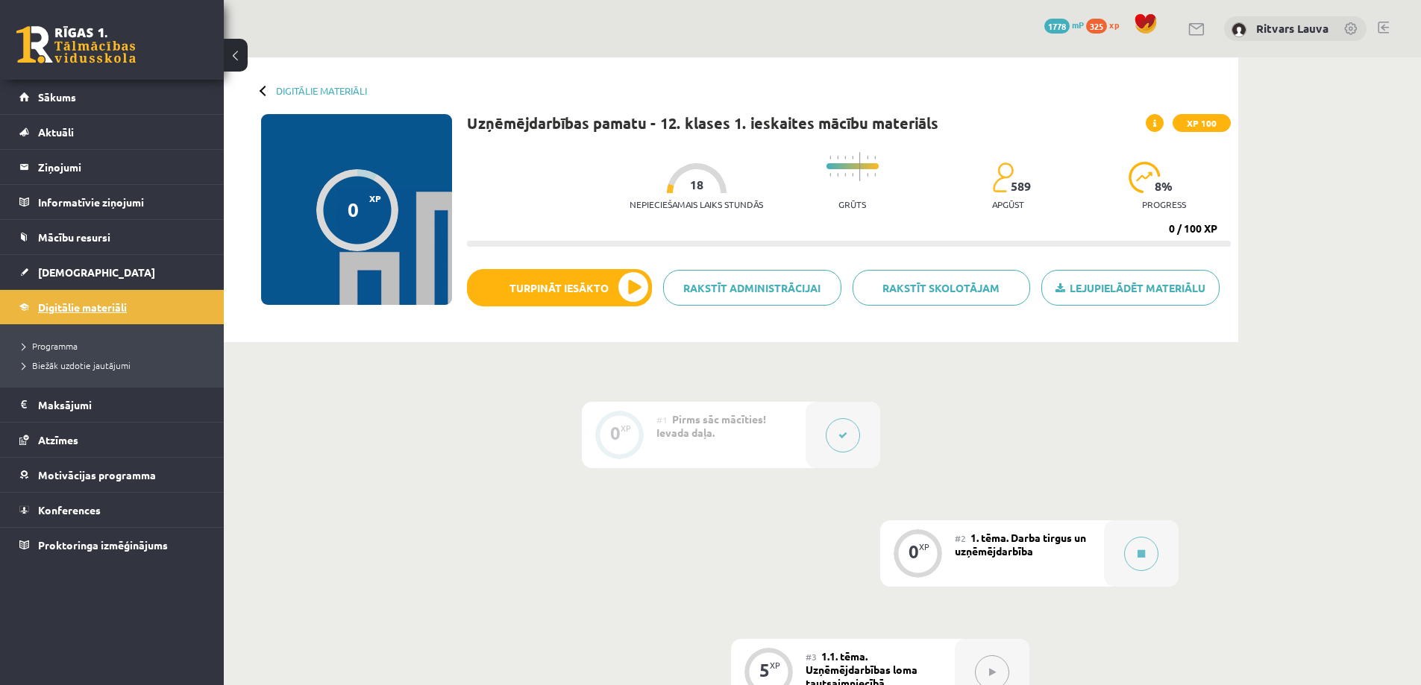
click at [96, 316] on link "Digitālie materiāli" at bounding box center [112, 307] width 186 height 34
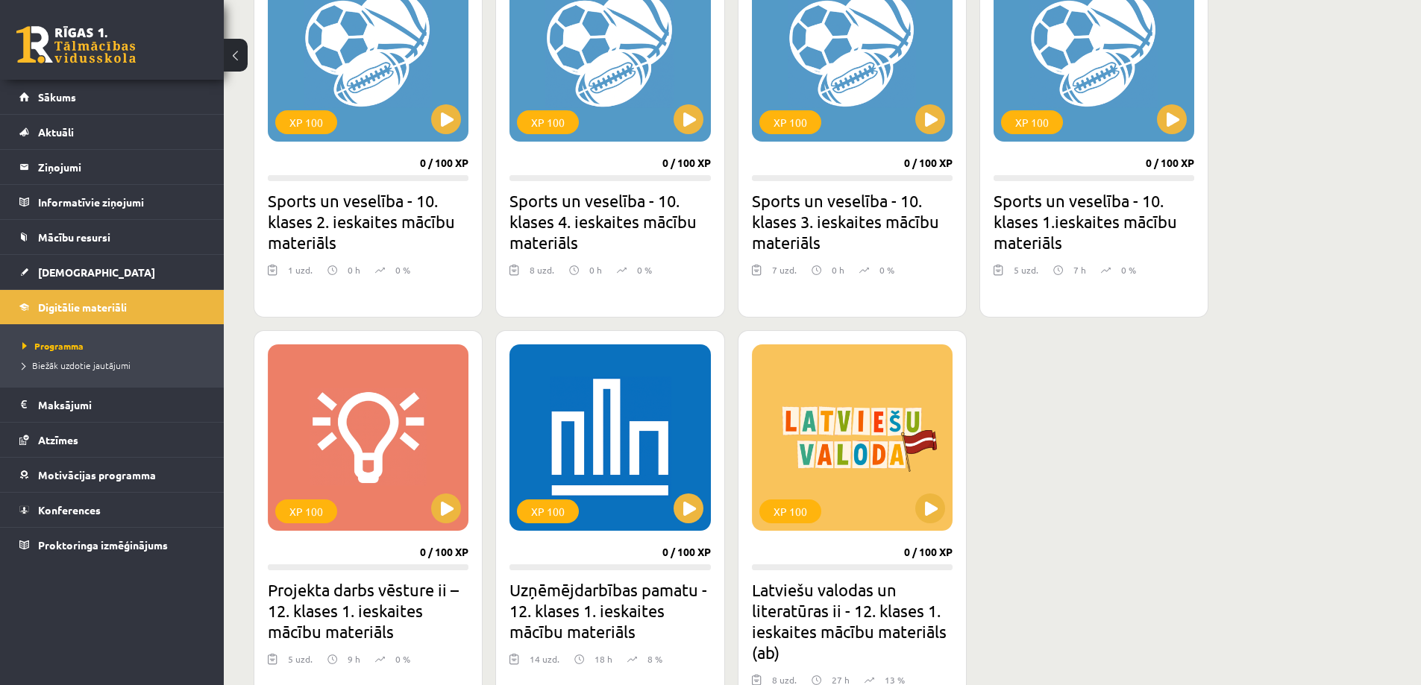
scroll to position [1193, 0]
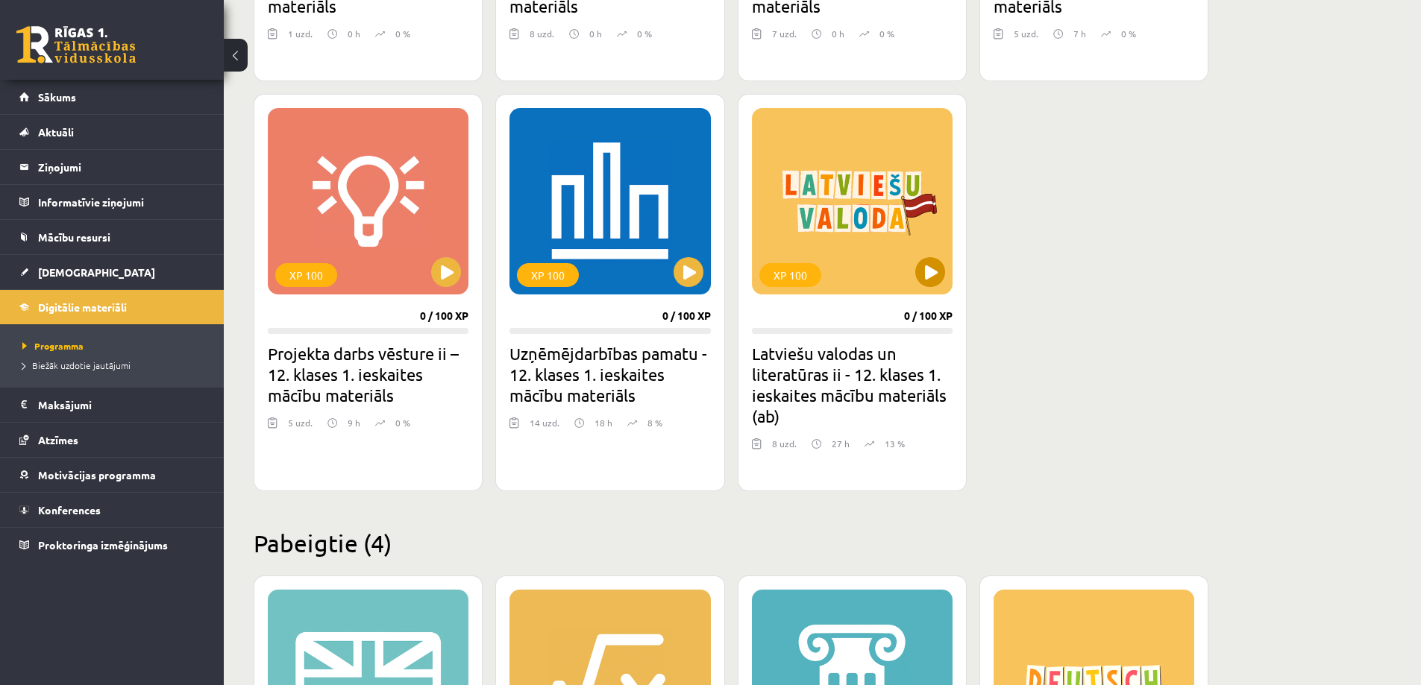
click at [925, 290] on div "XP 100" at bounding box center [852, 201] width 201 height 186
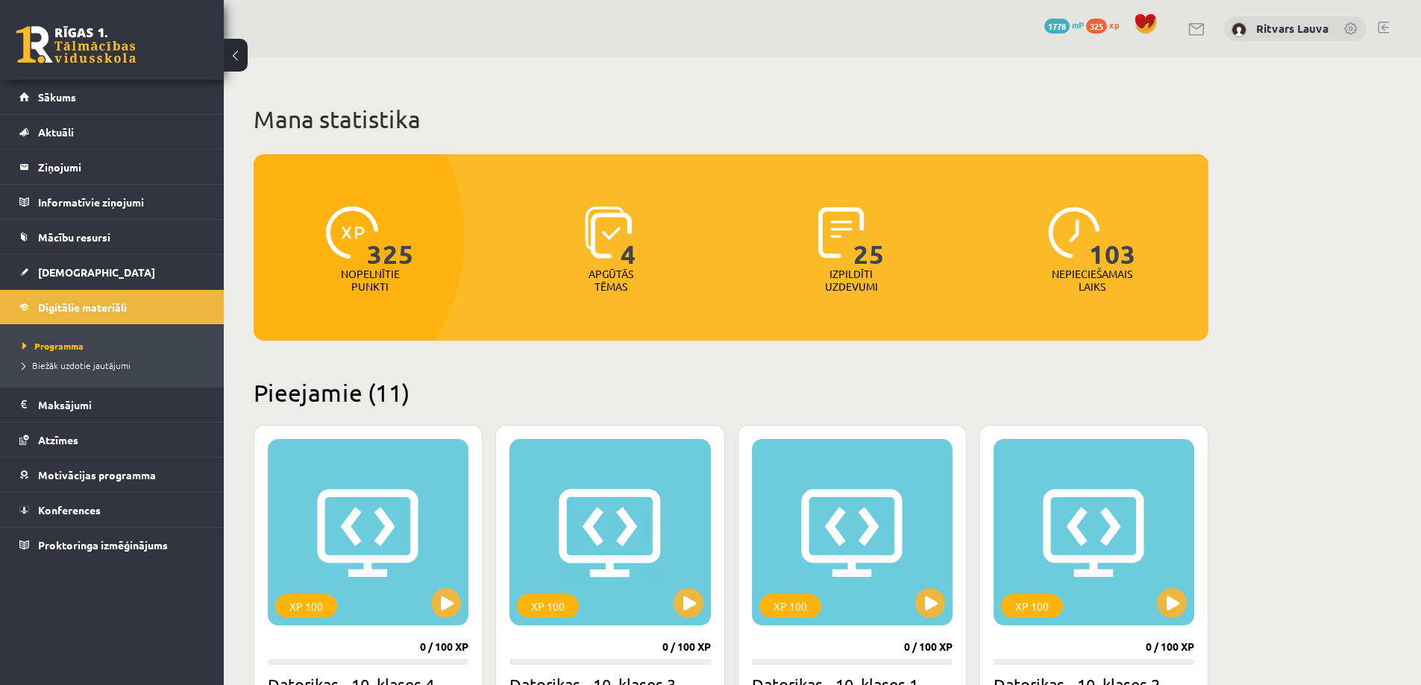
scroll to position [1193, 0]
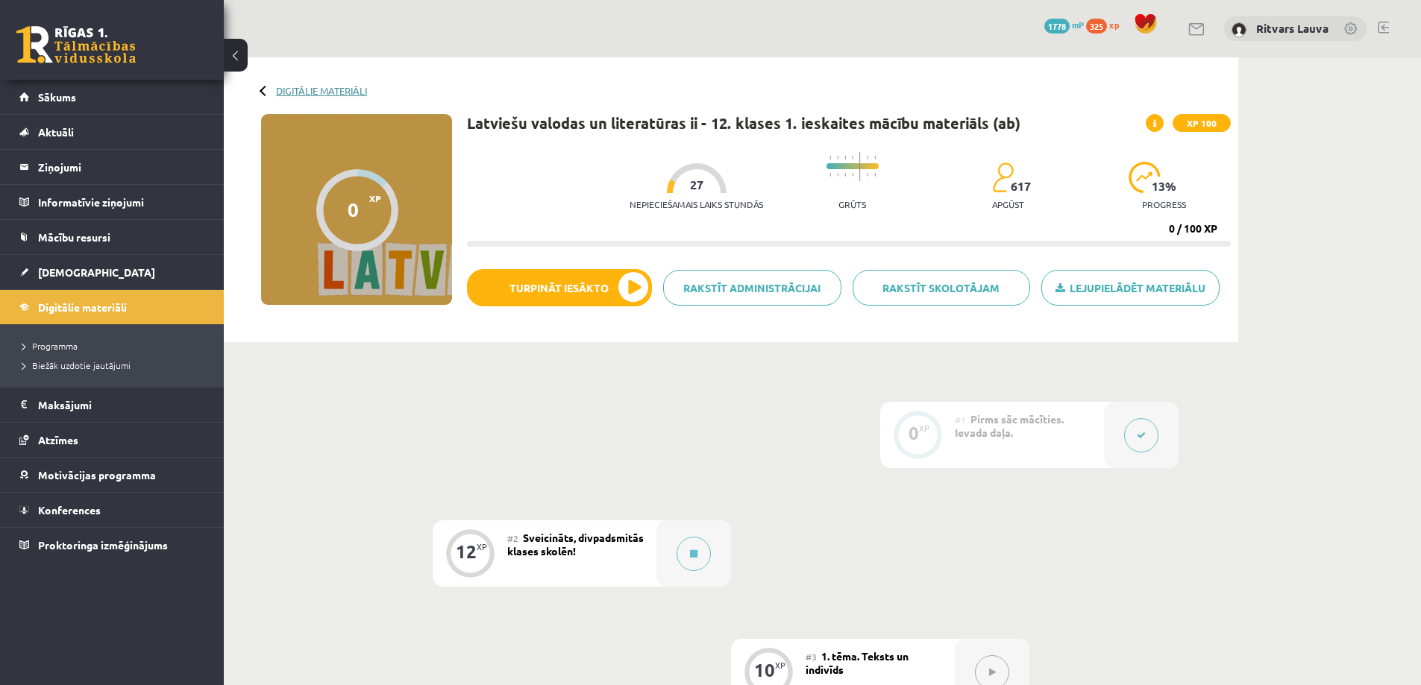
click at [304, 87] on link "Digitālie materiāli" at bounding box center [321, 90] width 91 height 11
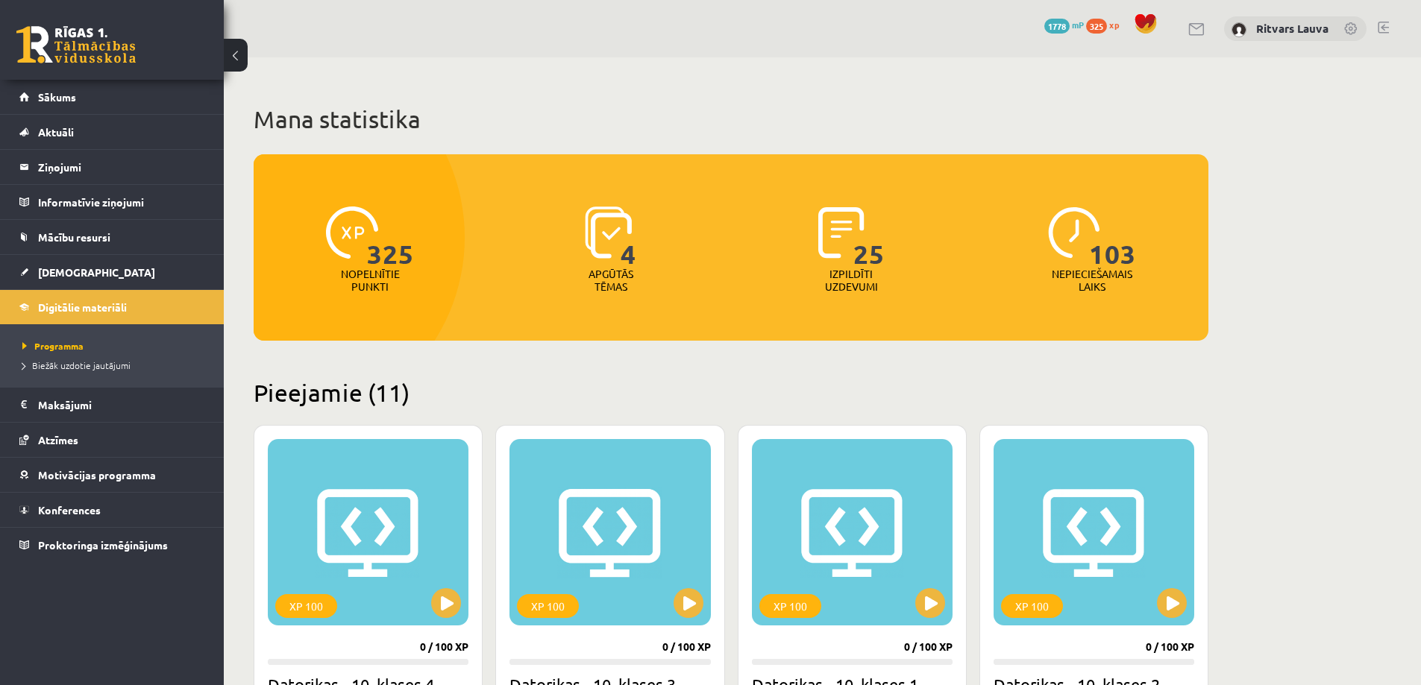
click at [116, 53] on link at bounding box center [75, 44] width 119 height 37
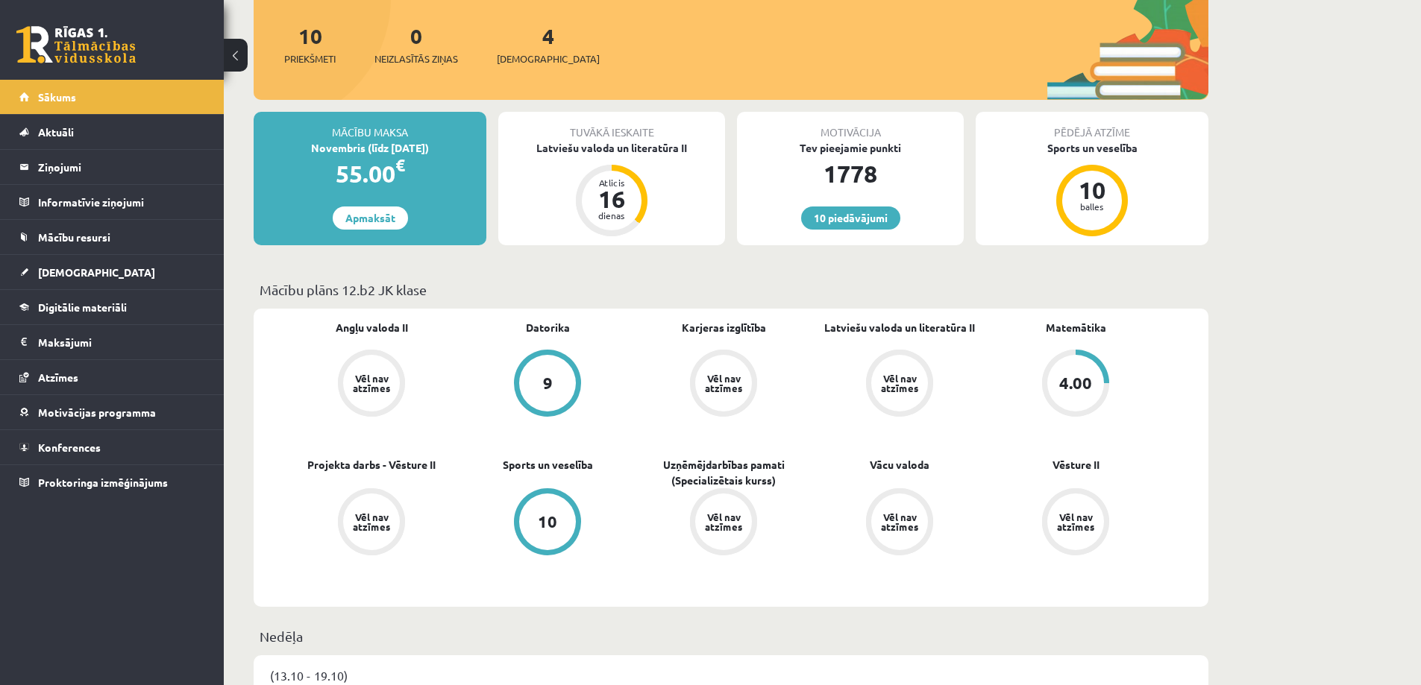
scroll to position [224, 0]
